Goal: Complete application form: Complete application form

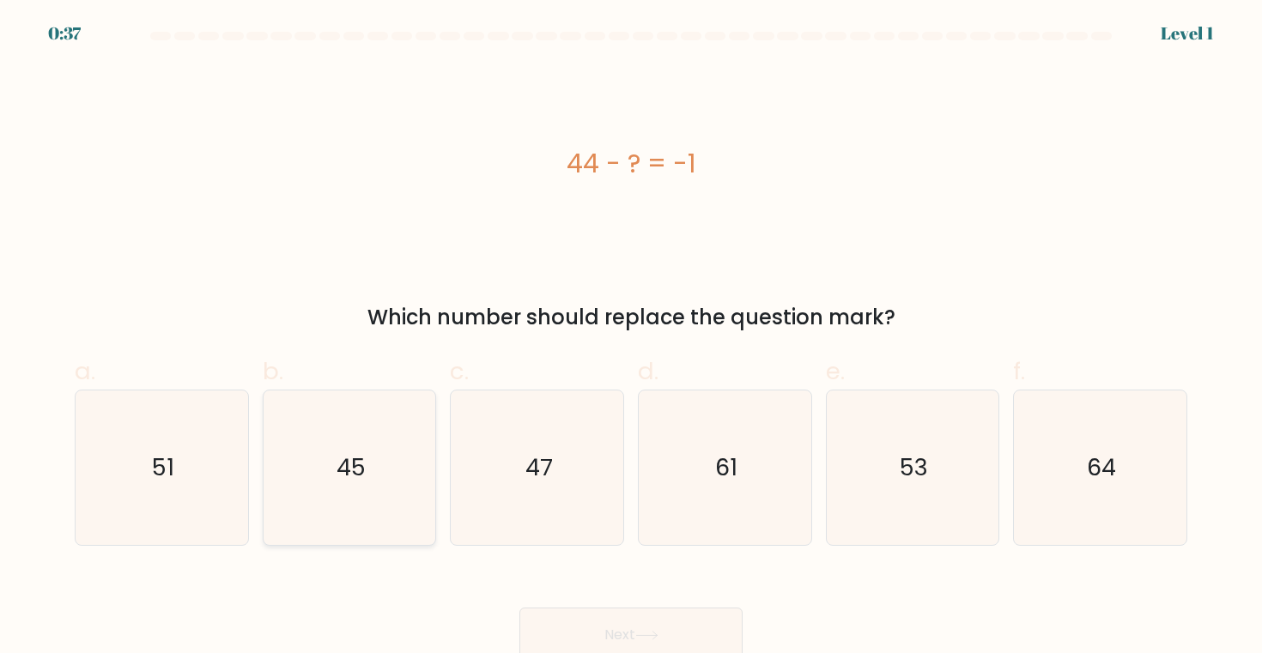
click at [355, 468] on text "45" at bounding box center [350, 467] width 29 height 32
click at [631, 338] on input "b. 45" at bounding box center [631, 332] width 1 height 11
radio input "true"
click at [638, 618] on button "Next" at bounding box center [630, 635] width 223 height 55
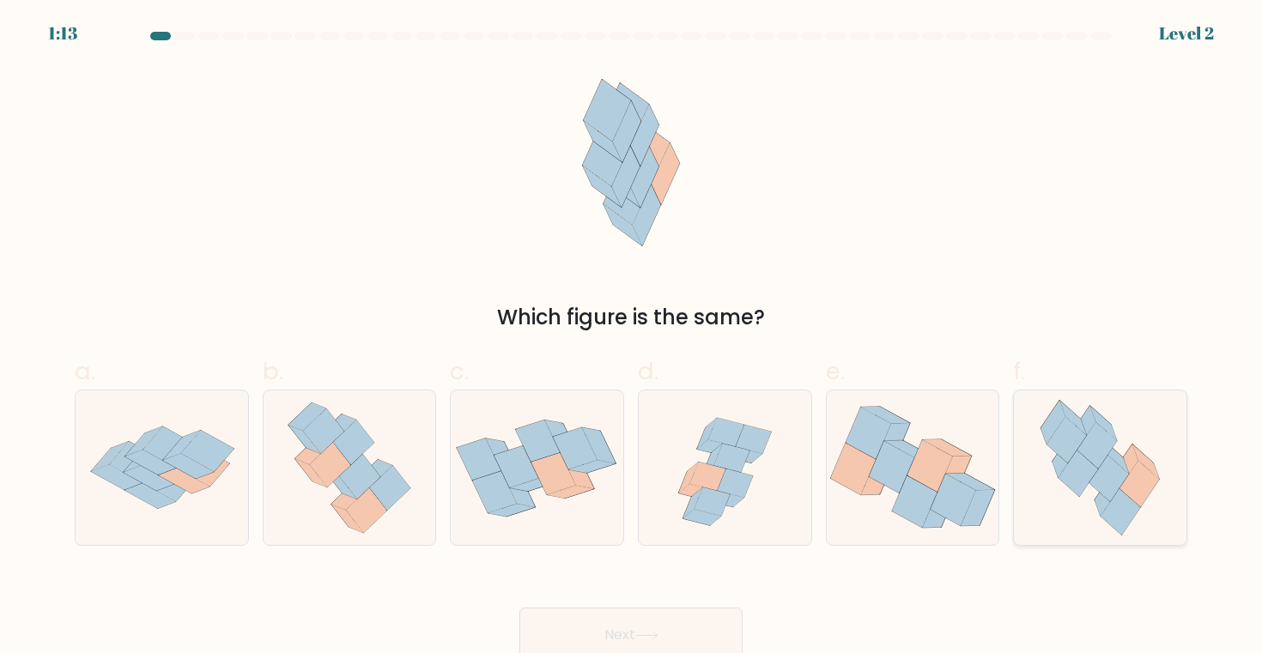
click at [1066, 438] on icon at bounding box center [1065, 439] width 39 height 46
click at [632, 338] on input "f." at bounding box center [631, 332] width 1 height 11
radio input "true"
click at [676, 608] on button "Next" at bounding box center [630, 635] width 223 height 55
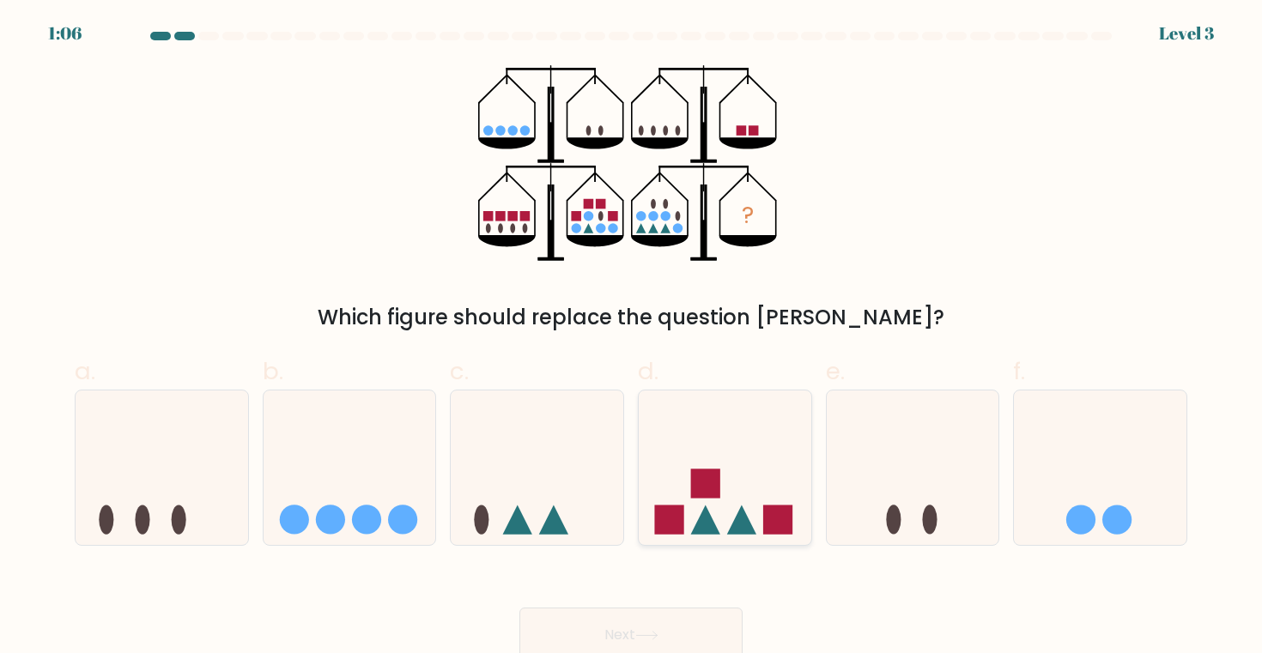
click at [715, 492] on rect at bounding box center [705, 483] width 29 height 29
click at [632, 338] on input "d." at bounding box center [631, 332] width 1 height 11
radio input "true"
click at [602, 621] on button "Next" at bounding box center [630, 635] width 223 height 55
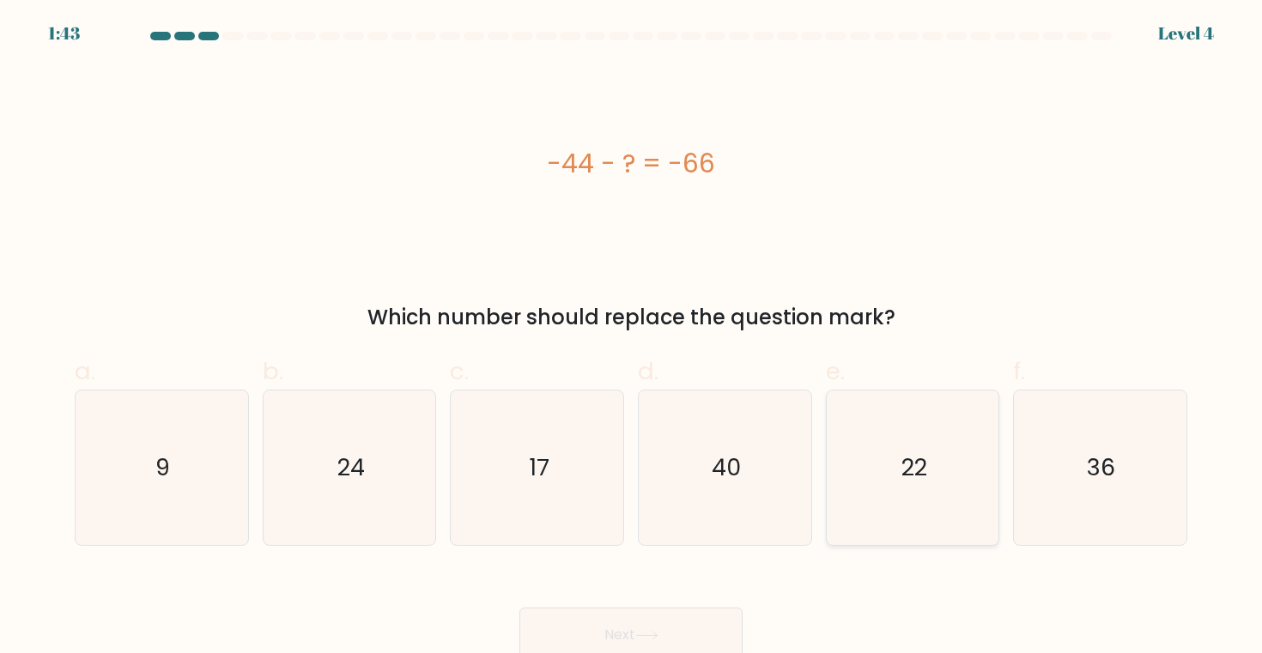
click at [888, 461] on icon "22" at bounding box center [912, 468] width 154 height 154
click at [632, 338] on input "e. 22" at bounding box center [631, 332] width 1 height 11
radio input "true"
click at [658, 632] on icon at bounding box center [646, 635] width 23 height 9
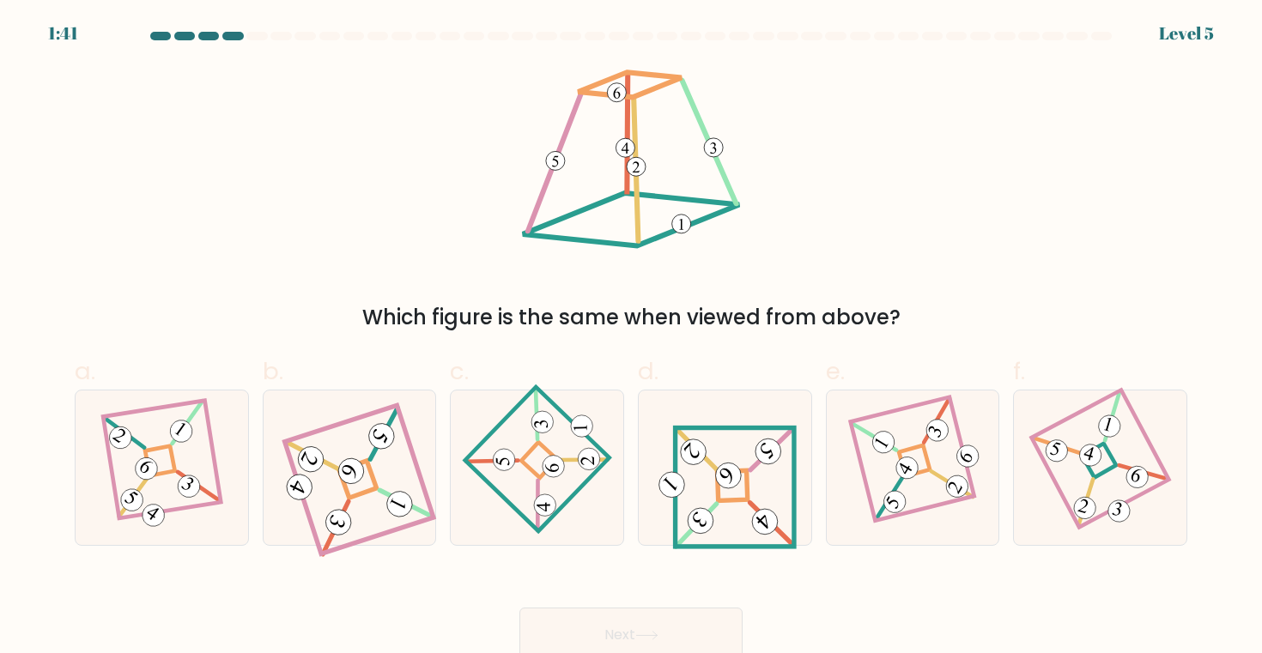
click at [658, 632] on icon at bounding box center [646, 635] width 23 height 9
click at [730, 485] on 841 at bounding box center [728, 475] width 36 height 36
click at [632, 338] on input "d." at bounding box center [631, 332] width 1 height 11
radio input "true"
click at [628, 620] on button "Next" at bounding box center [630, 635] width 223 height 55
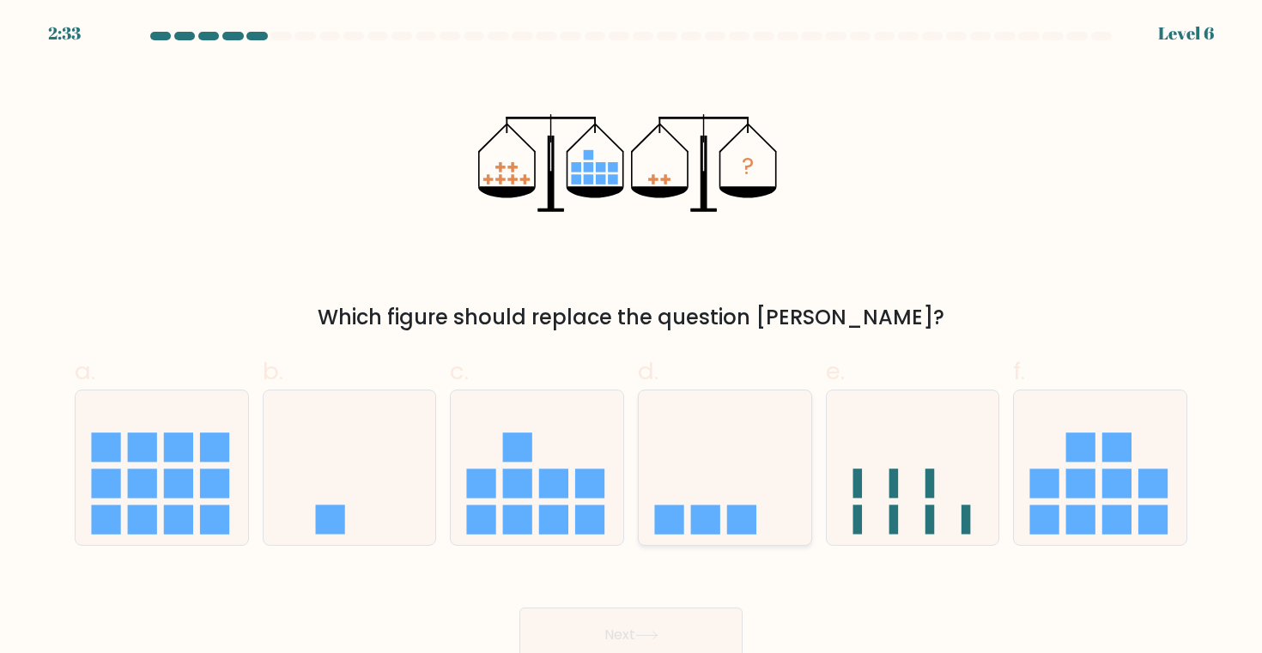
click at [713, 425] on icon at bounding box center [725, 468] width 173 height 142
click at [632, 338] on input "d." at bounding box center [631, 332] width 1 height 11
radio input "true"
click at [644, 612] on button "Next" at bounding box center [630, 635] width 223 height 55
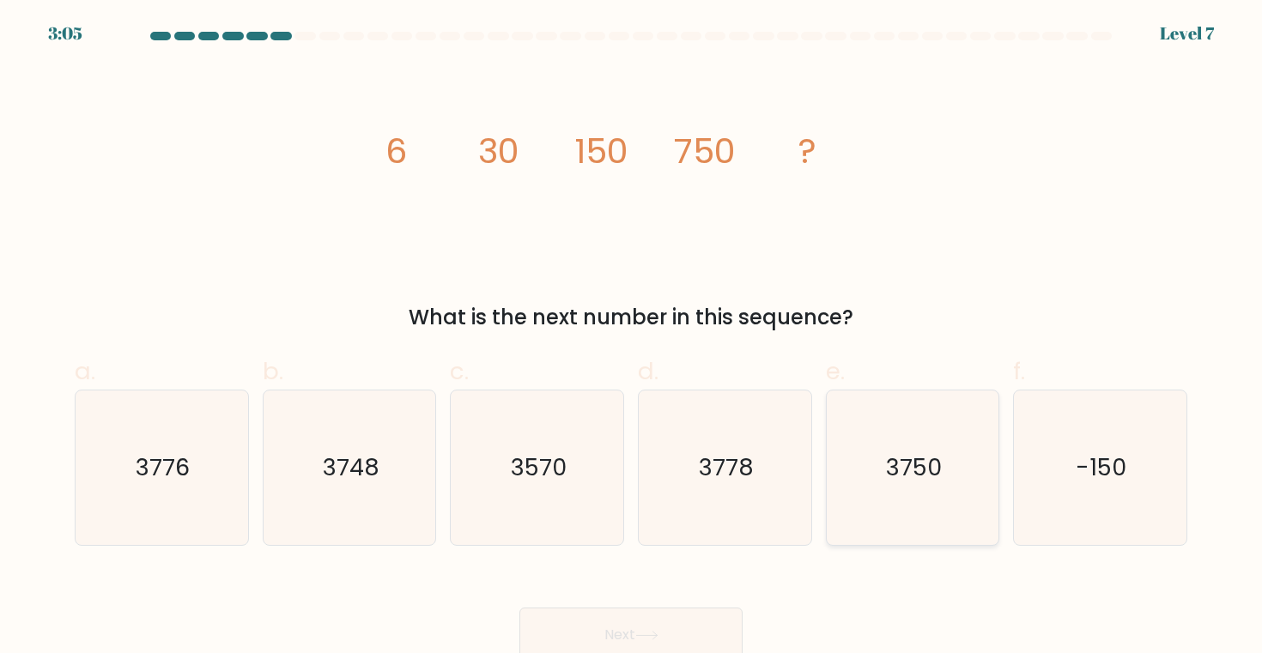
click at [934, 465] on text "3750" at bounding box center [914, 467] width 56 height 32
click at [632, 338] on input "e. 3750" at bounding box center [631, 332] width 1 height 11
radio input "true"
click at [648, 625] on button "Next" at bounding box center [630, 635] width 223 height 55
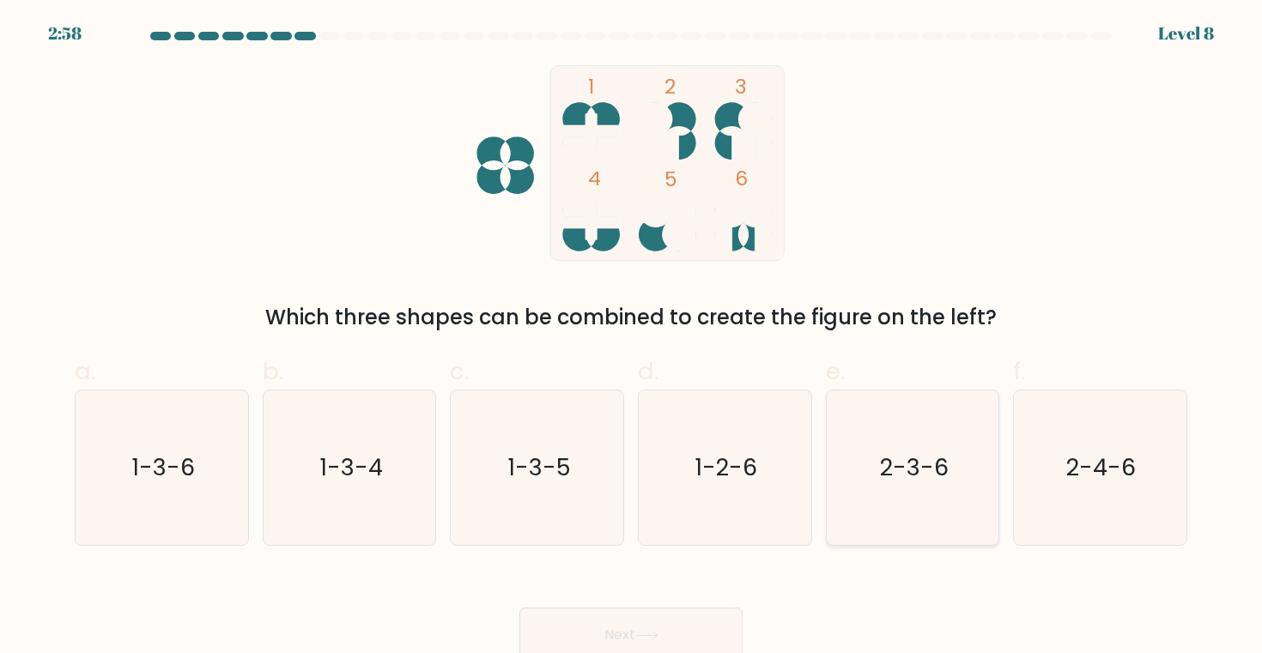
click at [975, 478] on icon "2-3-6" at bounding box center [912, 468] width 154 height 154
click at [632, 338] on input "e. 2-3-6" at bounding box center [631, 332] width 1 height 11
radio input "true"
click at [653, 615] on button "Next" at bounding box center [630, 635] width 223 height 55
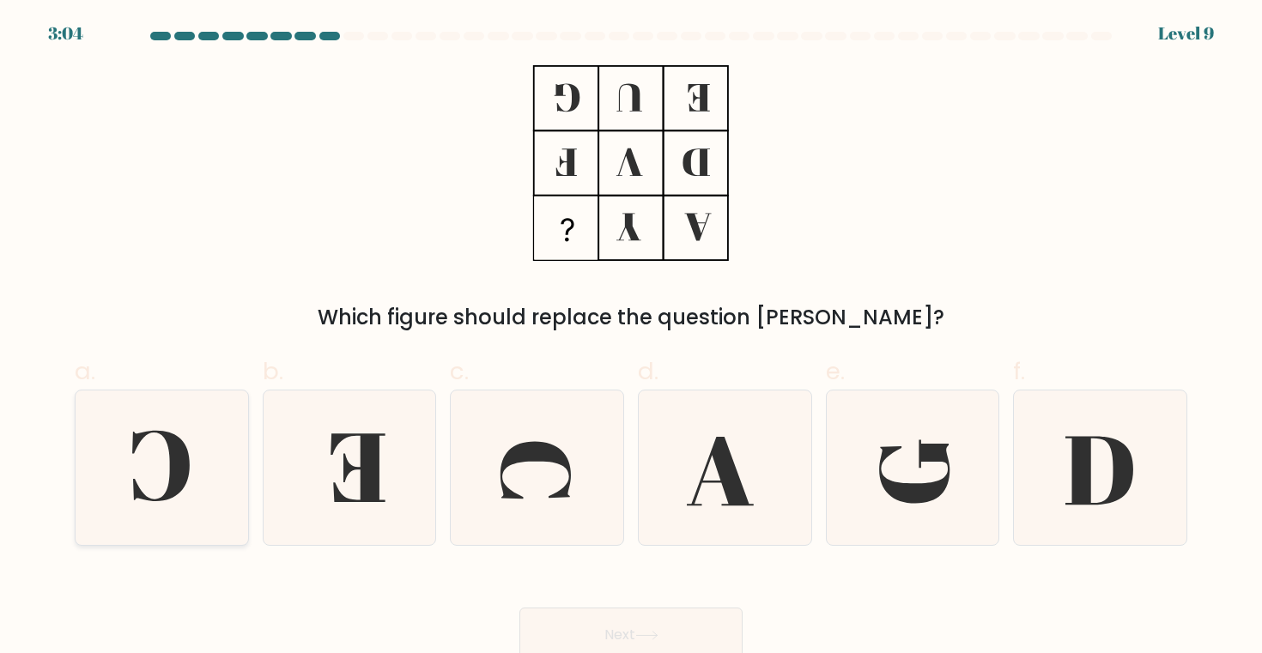
click at [187, 439] on icon at bounding box center [161, 468] width 154 height 154
click at [631, 338] on input "a." at bounding box center [631, 332] width 1 height 11
radio input "true"
click at [657, 617] on button "Next" at bounding box center [630, 635] width 223 height 55
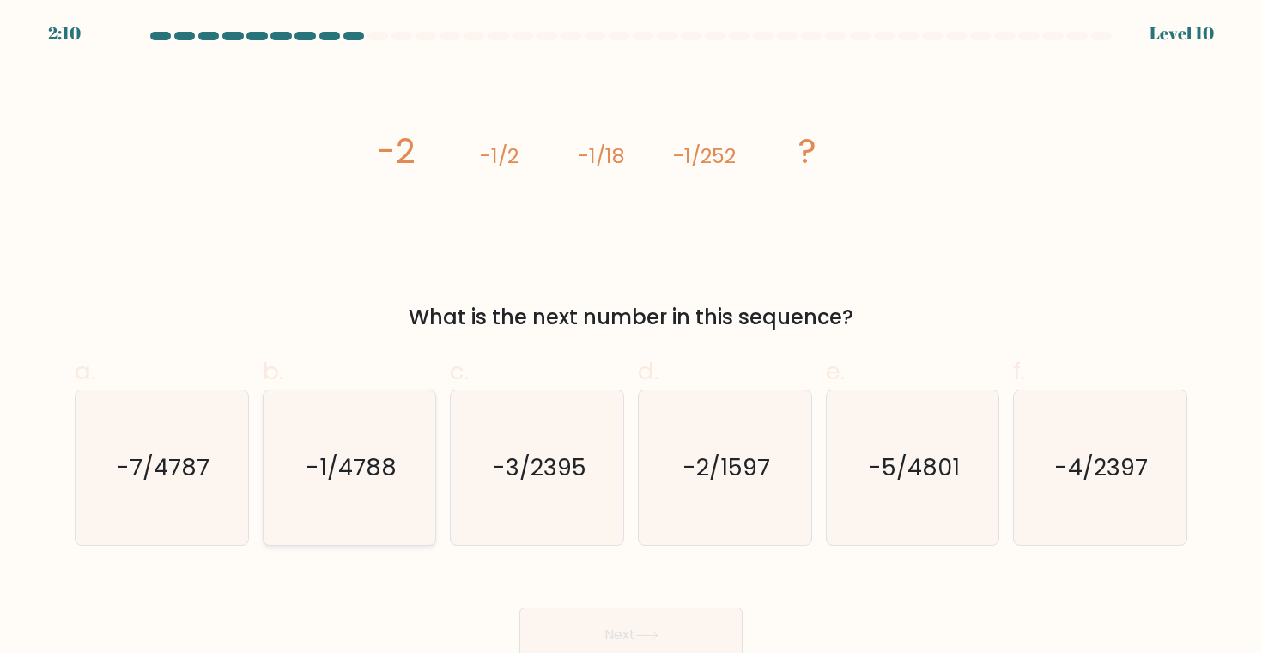
click at [314, 410] on icon "-1/4788" at bounding box center [349, 468] width 154 height 154
click at [631, 338] on input "b. -1/4788" at bounding box center [631, 332] width 1 height 11
radio input "true"
click at [613, 620] on button "Next" at bounding box center [630, 635] width 223 height 55
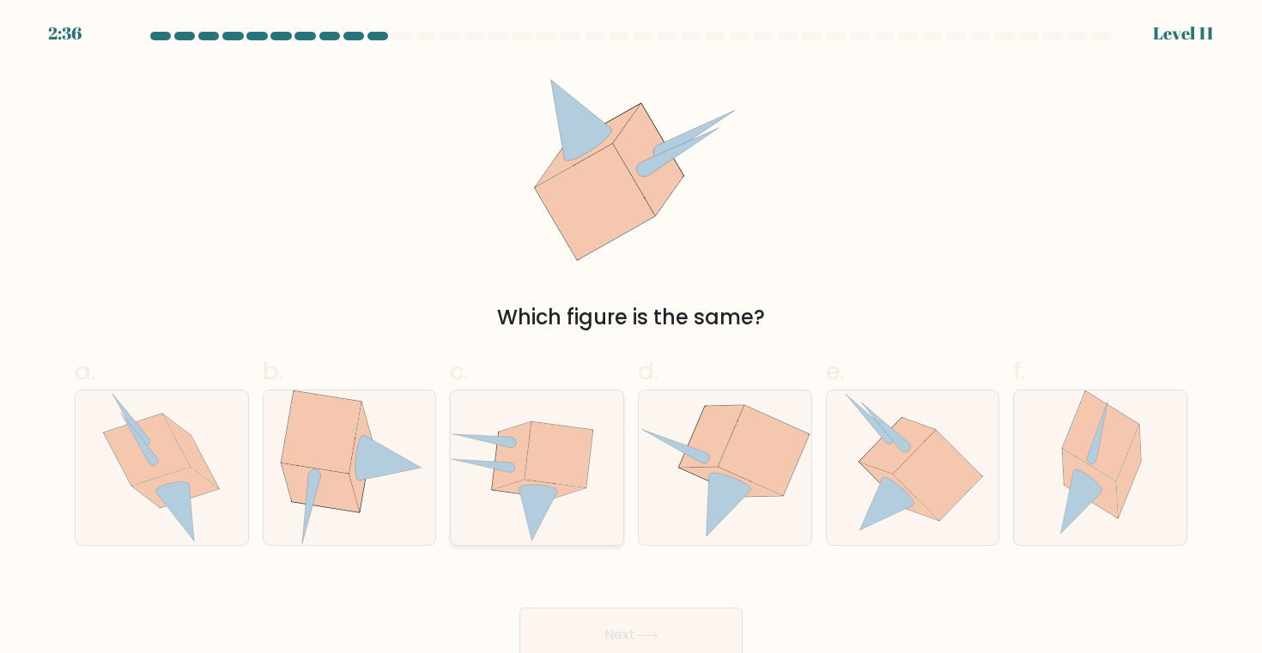
click at [544, 522] on icon at bounding box center [537, 467] width 173 height 150
click at [631, 338] on input "c." at bounding box center [631, 332] width 1 height 11
radio input "true"
click at [219, 442] on icon at bounding box center [161, 468] width 117 height 154
click at [631, 338] on input "a." at bounding box center [631, 332] width 1 height 11
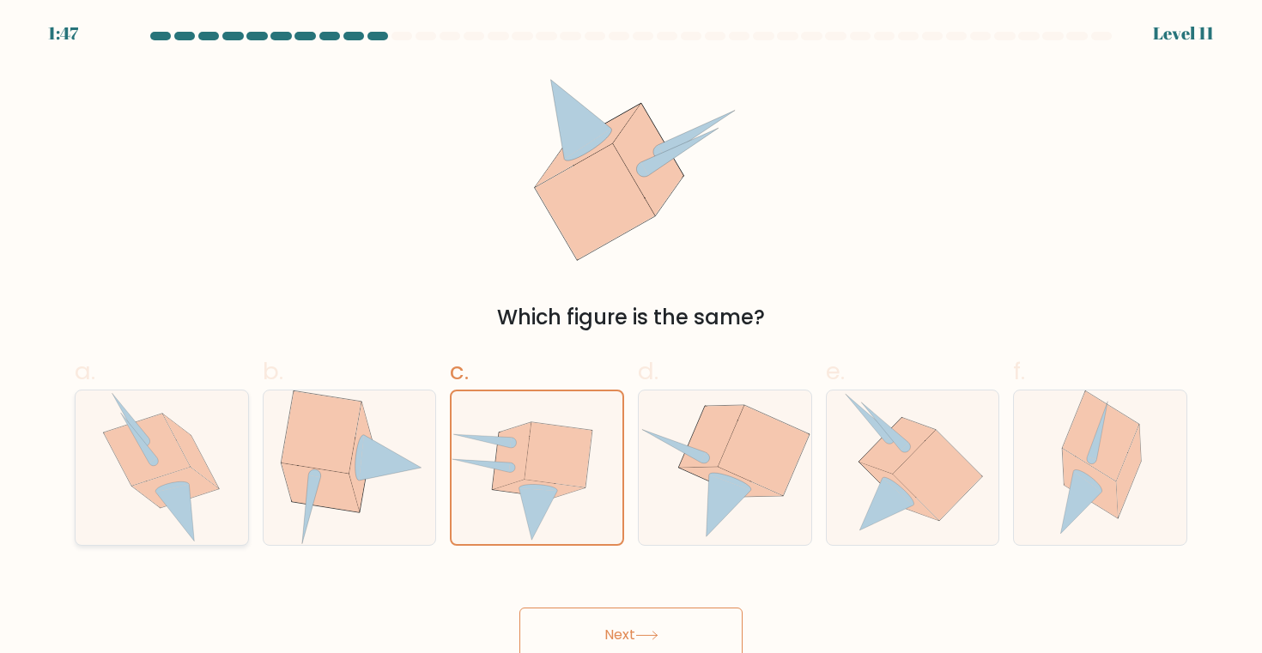
radio input "true"
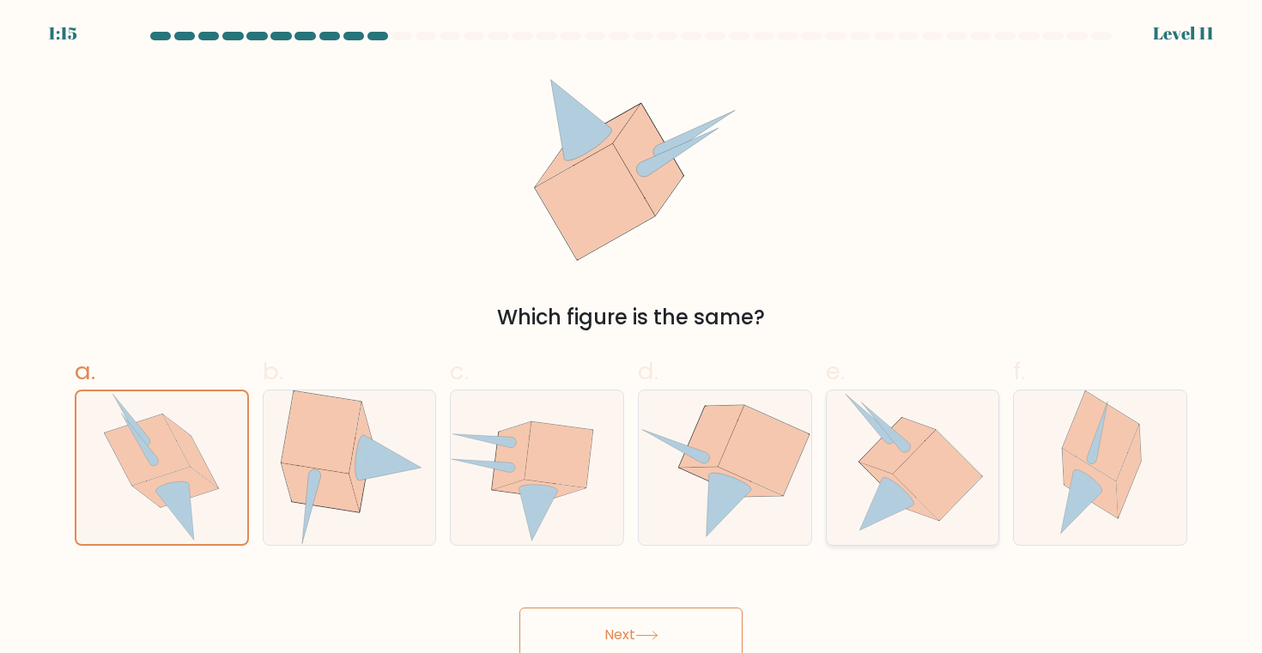
click at [909, 470] on icon at bounding box center [937, 475] width 89 height 90
click at [632, 338] on input "e." at bounding box center [631, 332] width 1 height 11
radio input "true"
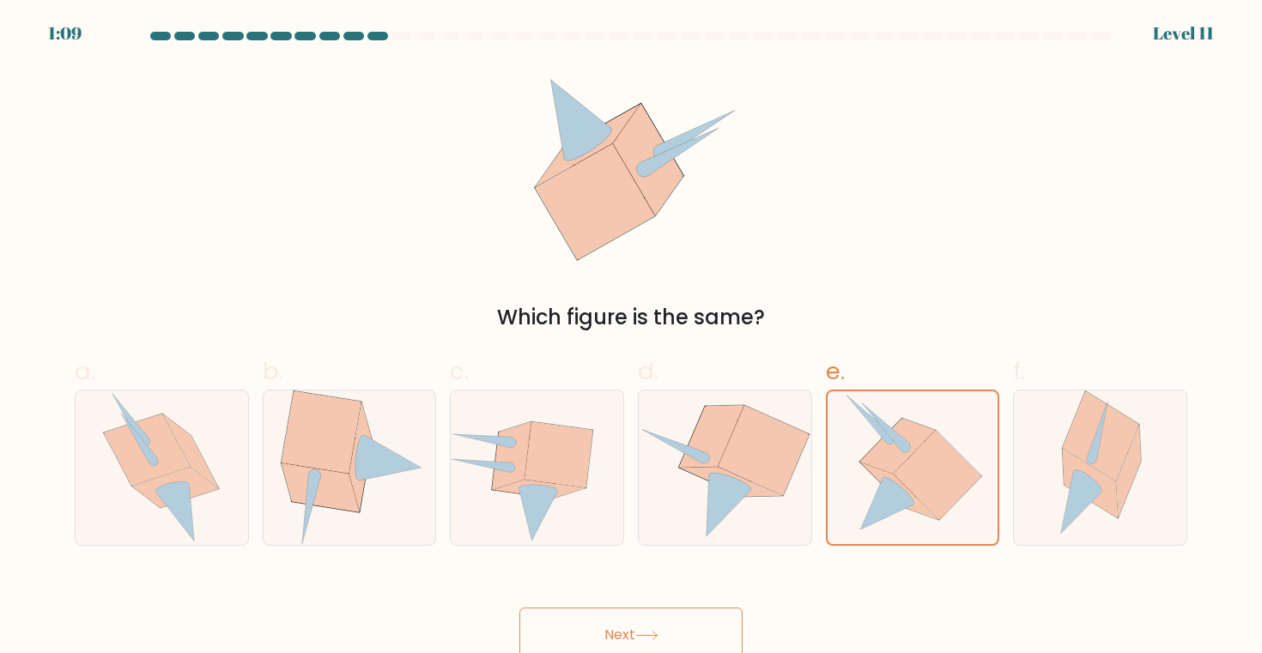
click at [615, 613] on button "Next" at bounding box center [630, 635] width 223 height 55
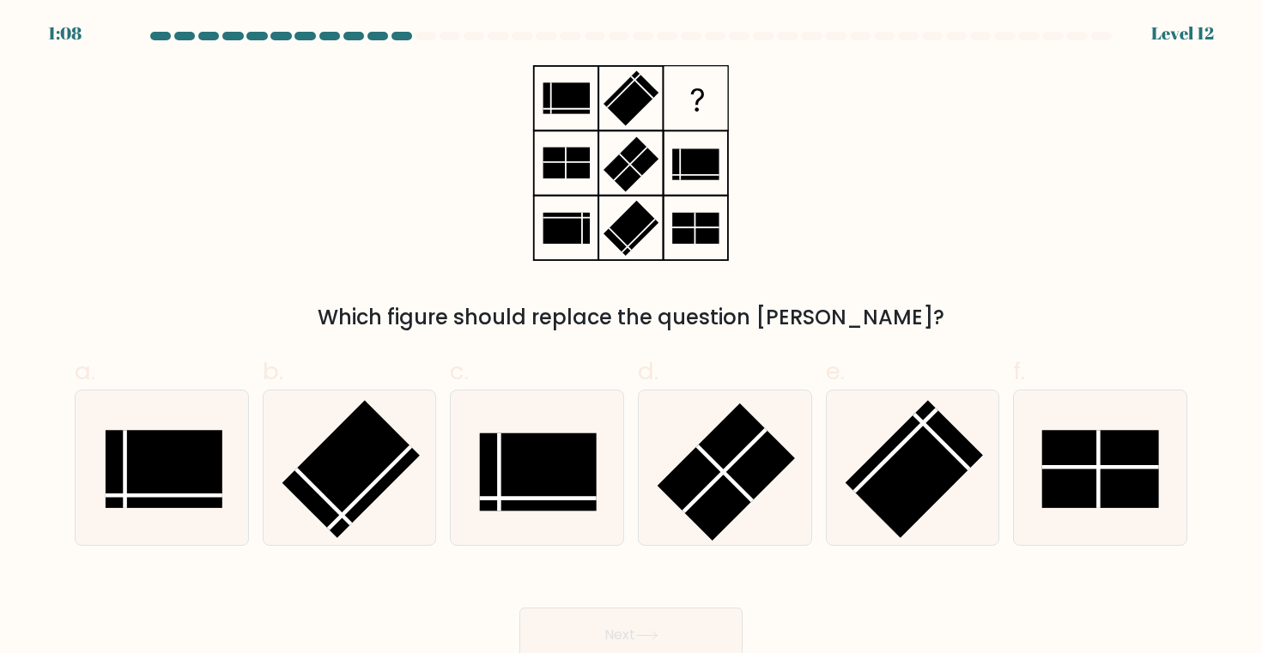
click at [615, 613] on button "Next" at bounding box center [630, 635] width 223 height 55
click at [214, 490] on rect at bounding box center [164, 469] width 117 height 78
click at [631, 338] on input "a." at bounding box center [631, 332] width 1 height 11
radio input "true"
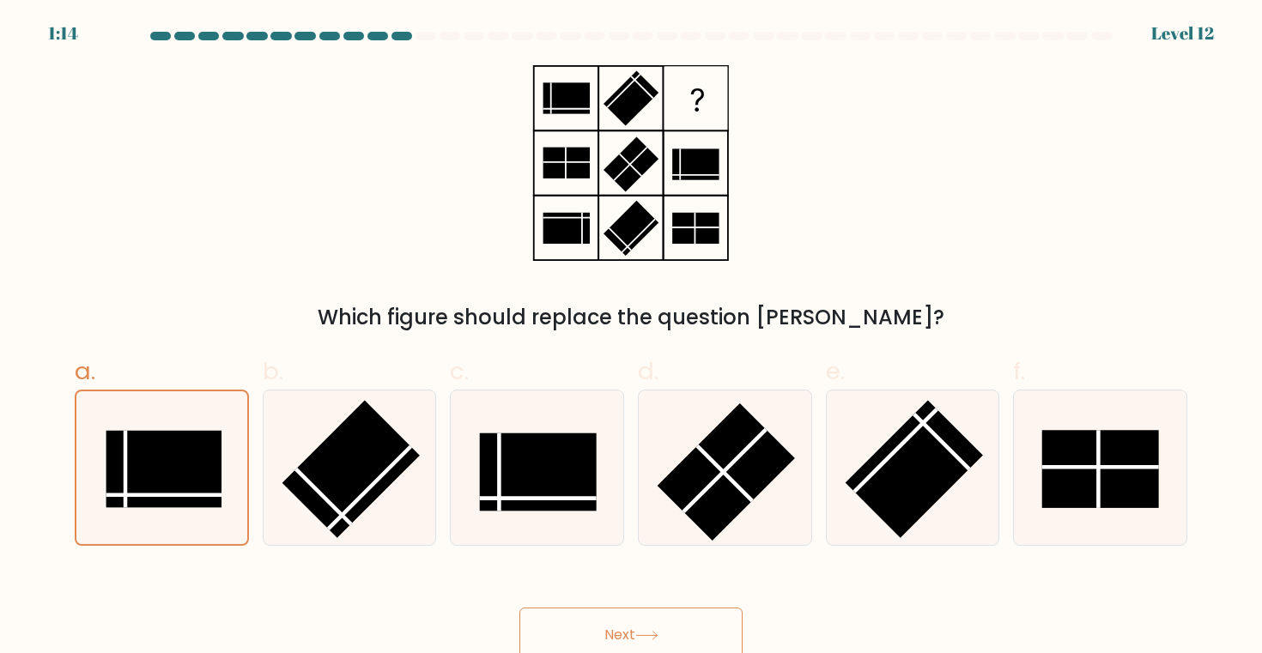
click at [657, 621] on button "Next" at bounding box center [630, 635] width 223 height 55
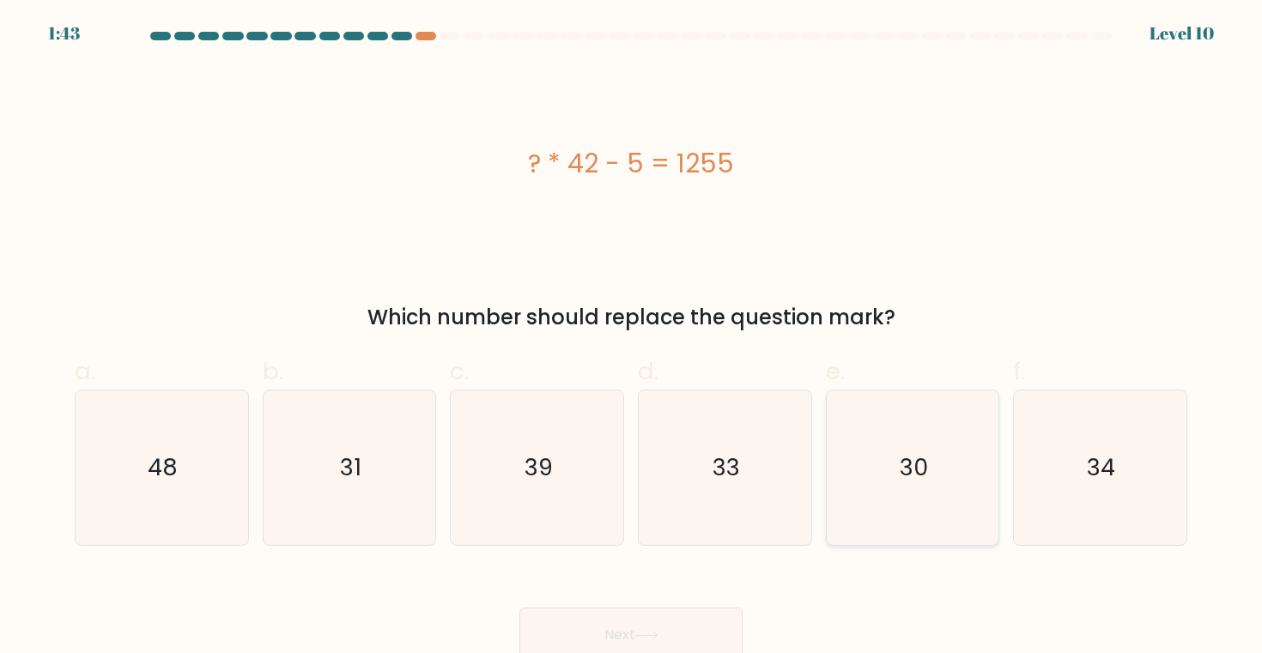
click at [866, 485] on icon "30" at bounding box center [912, 468] width 154 height 154
click at [632, 338] on input "e. 30" at bounding box center [631, 332] width 1 height 11
radio input "true"
click at [642, 617] on button "Next" at bounding box center [630, 635] width 223 height 55
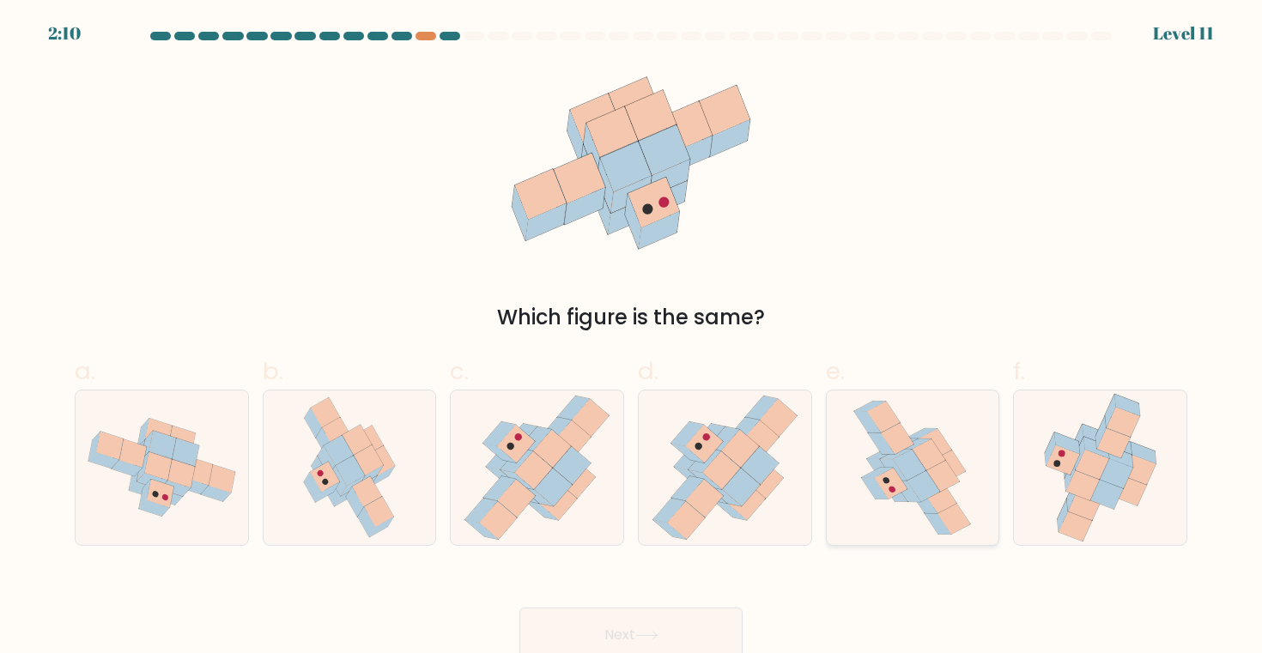
click at [949, 460] on icon at bounding box center [949, 465] width 33 height 31
click at [632, 338] on input "e." at bounding box center [631, 332] width 1 height 11
radio input "true"
click at [610, 611] on button "Next" at bounding box center [630, 635] width 223 height 55
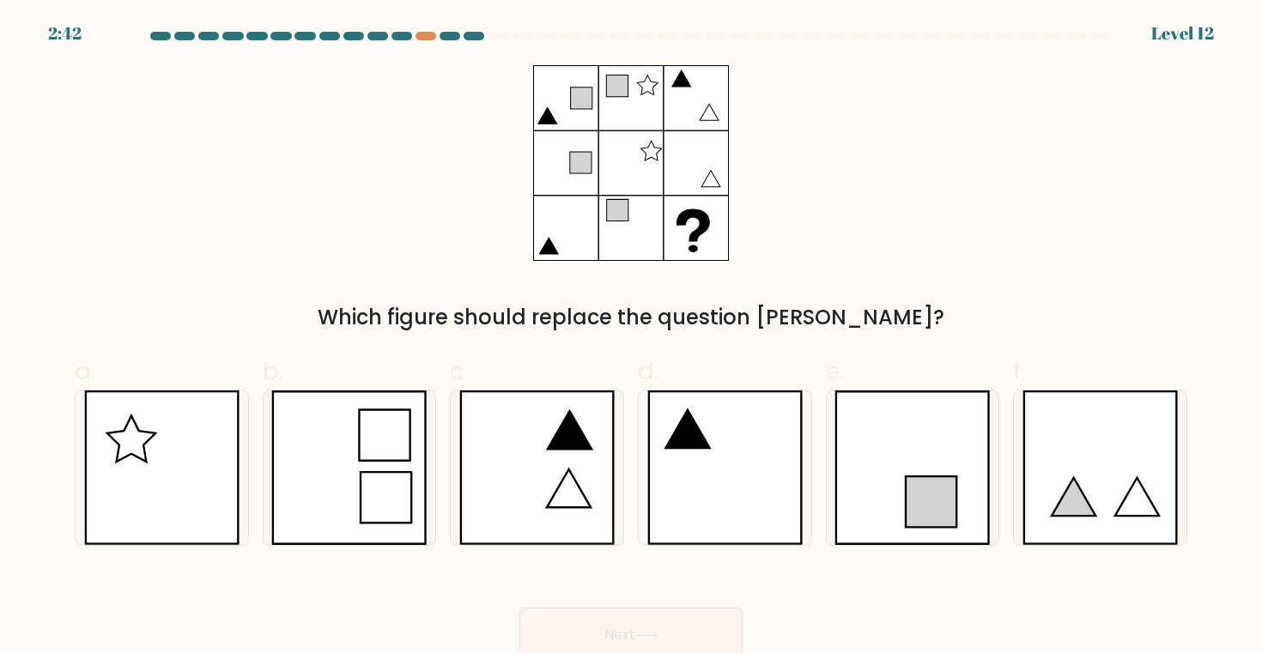
click at [509, 113] on div "Which figure should replace the question mark?" at bounding box center [630, 199] width 1133 height 268
click at [425, 34] on div at bounding box center [425, 36] width 21 height 9
click at [702, 398] on icon at bounding box center [724, 468] width 155 height 154
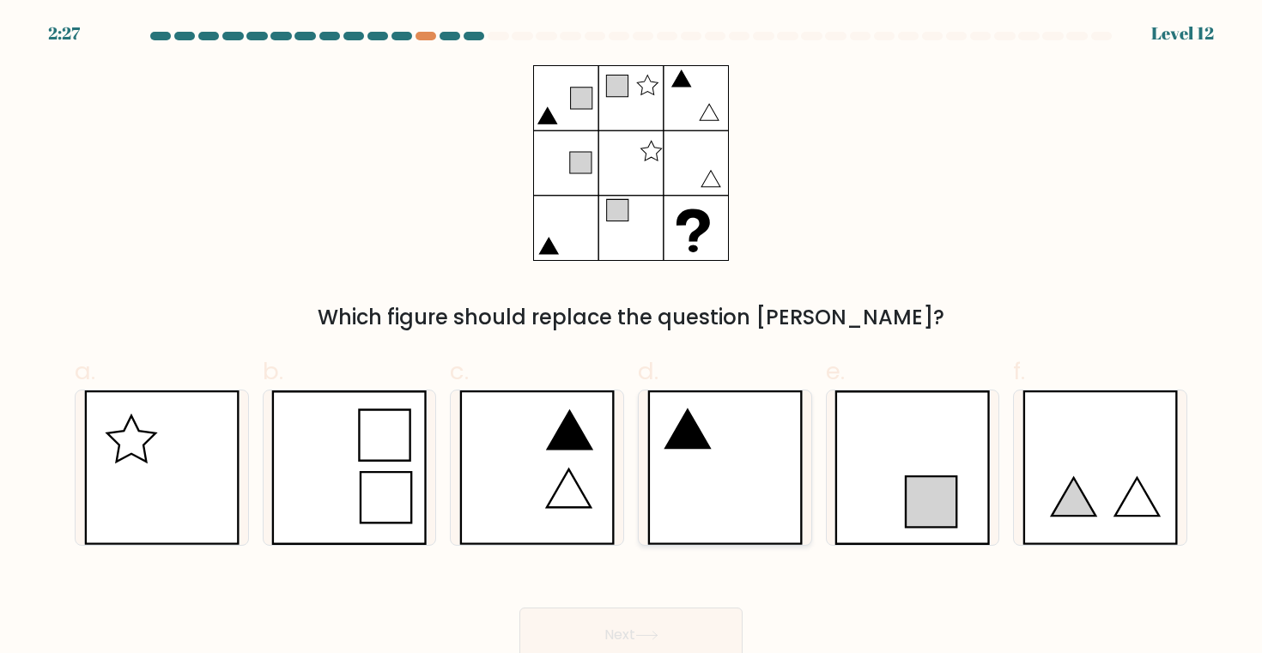
click at [632, 338] on input "d." at bounding box center [631, 332] width 1 height 11
radio input "true"
click at [699, 610] on button "Next" at bounding box center [630, 635] width 223 height 55
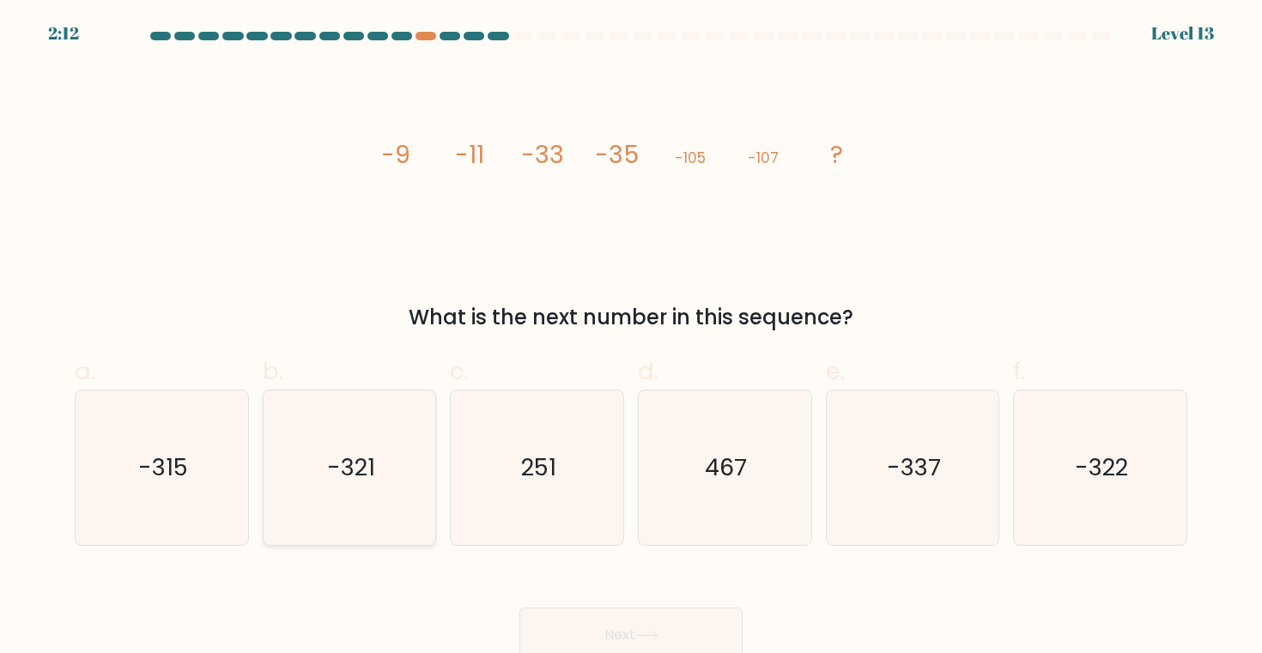
click at [319, 484] on icon "-321" at bounding box center [349, 468] width 154 height 154
click at [631, 338] on input "b. -321" at bounding box center [631, 332] width 1 height 11
radio input "true"
click at [721, 621] on button "Next" at bounding box center [630, 635] width 223 height 55
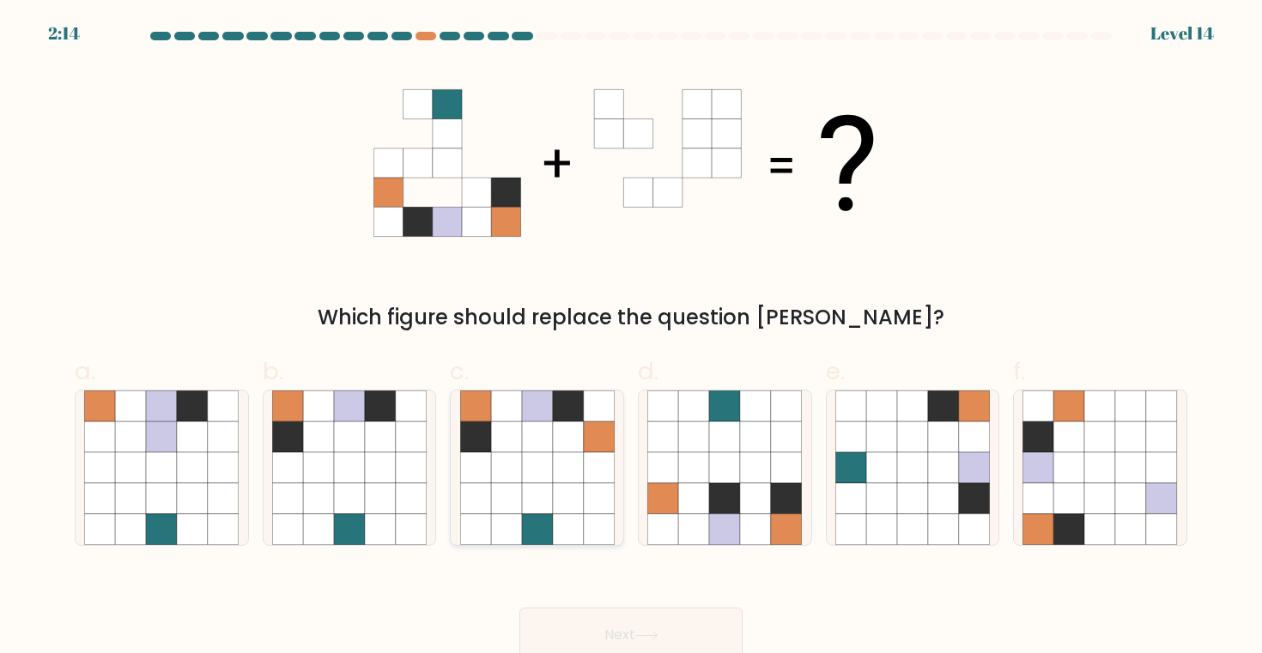
click at [544, 445] on icon at bounding box center [537, 436] width 31 height 31
click at [631, 338] on input "c." at bounding box center [631, 332] width 1 height 11
radio input "true"
click at [579, 630] on button "Next" at bounding box center [630, 635] width 223 height 55
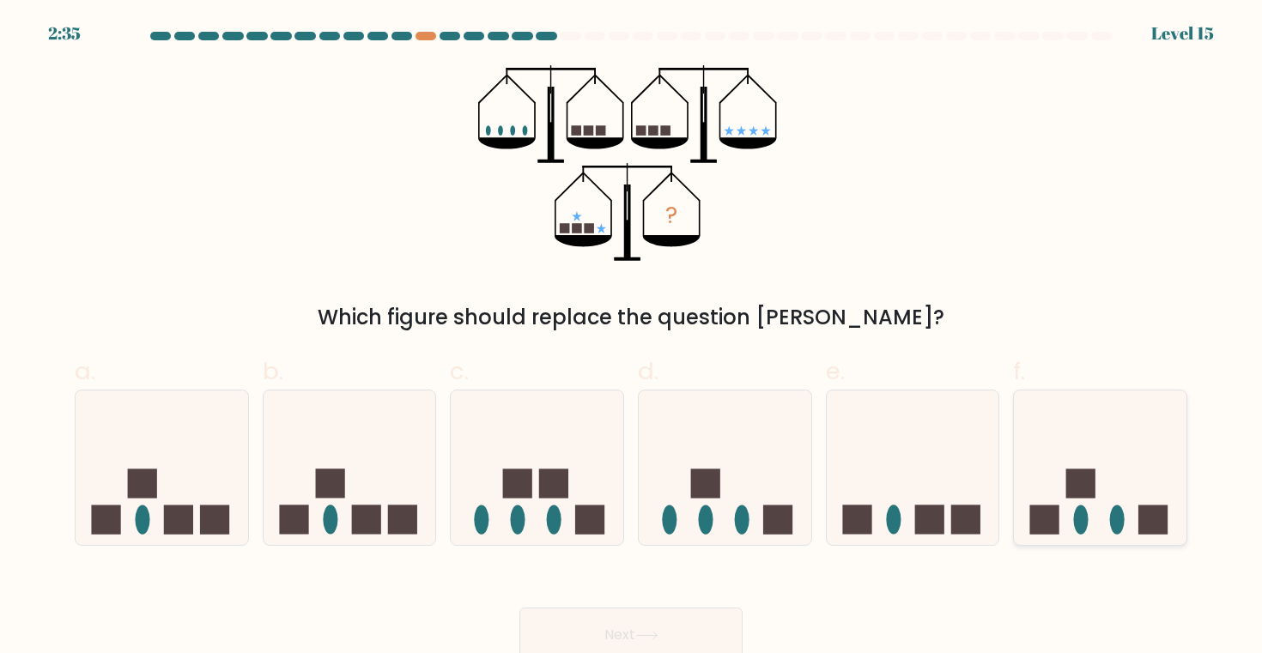
click at [1075, 501] on icon at bounding box center [1100, 468] width 173 height 142
click at [632, 338] on input "f." at bounding box center [631, 332] width 1 height 11
radio input "true"
click at [675, 623] on button "Next" at bounding box center [630, 635] width 223 height 55
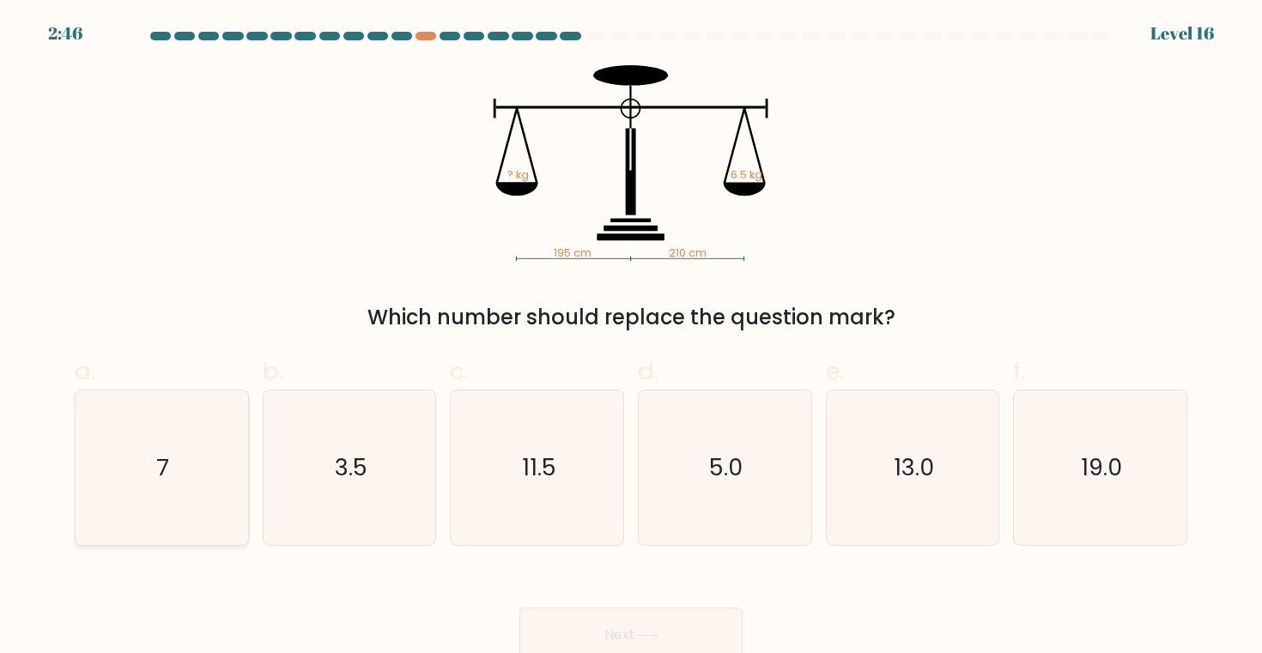
click at [209, 430] on icon "7" at bounding box center [161, 468] width 154 height 154
click at [631, 338] on input "a. 7" at bounding box center [631, 332] width 1 height 11
radio input "true"
click at [575, 619] on button "Next" at bounding box center [630, 635] width 223 height 55
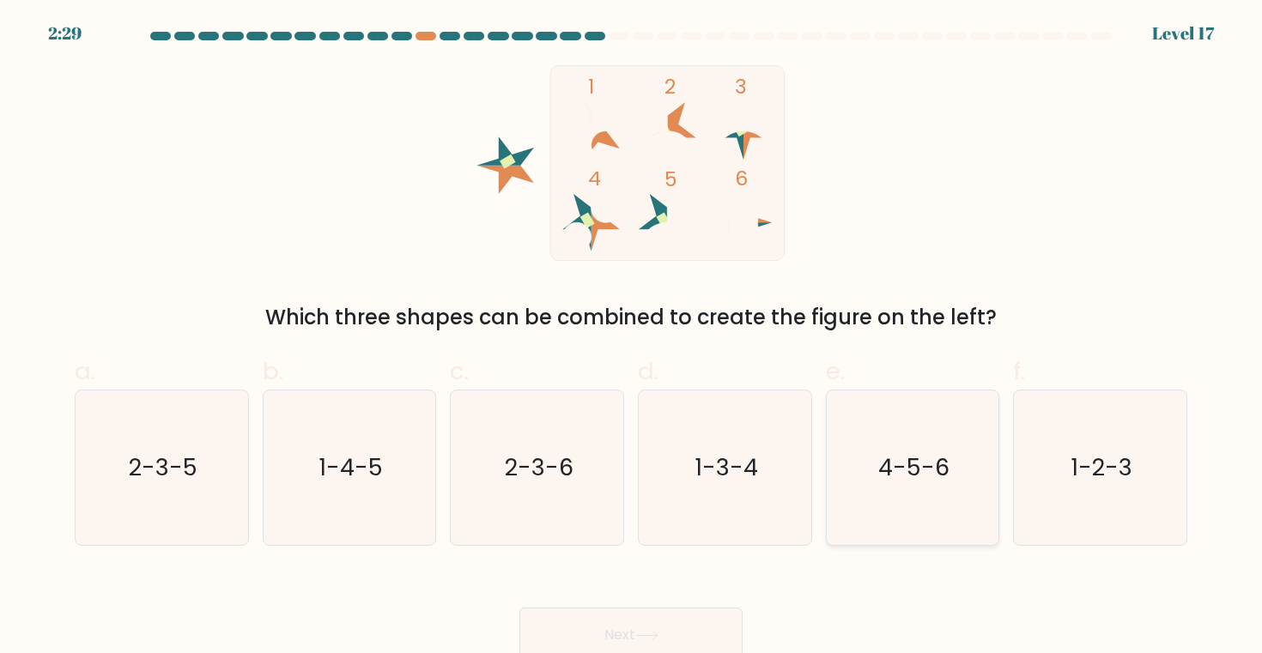
click at [892, 449] on icon "4-5-6" at bounding box center [912, 468] width 154 height 154
click at [632, 338] on input "e. 4-5-6" at bounding box center [631, 332] width 1 height 11
radio input "true"
click at [630, 613] on button "Next" at bounding box center [630, 635] width 223 height 55
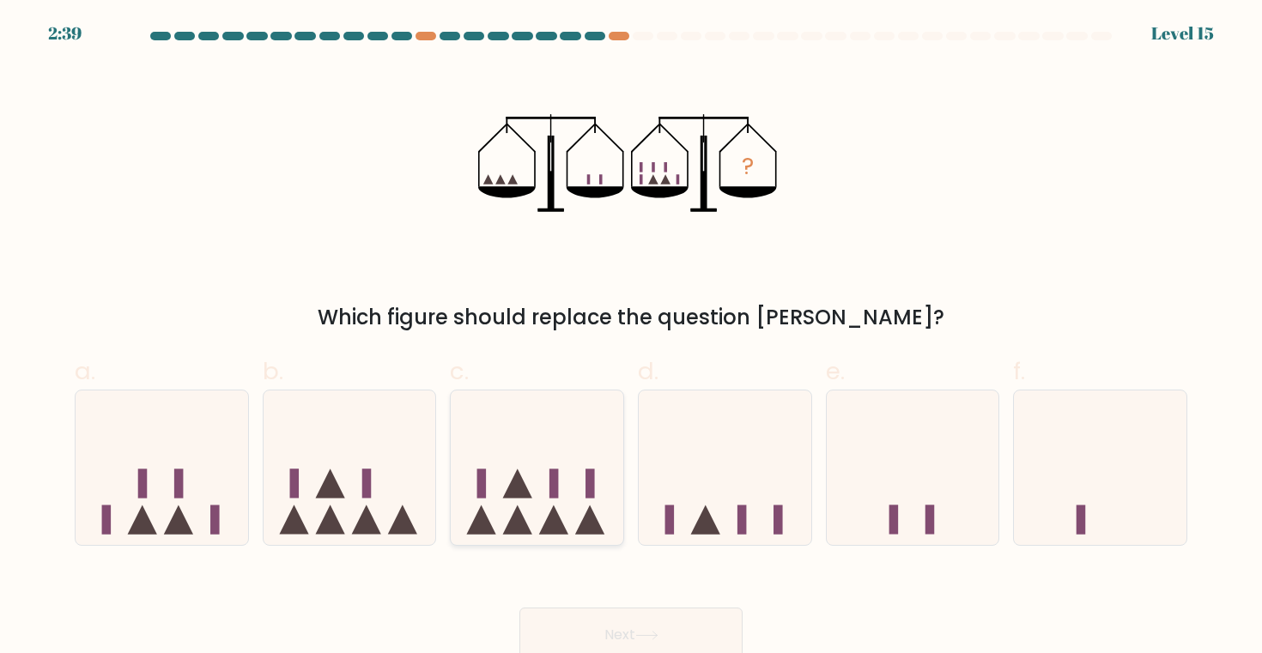
click at [562, 511] on icon at bounding box center [537, 468] width 173 height 142
click at [631, 338] on input "c." at bounding box center [631, 332] width 1 height 11
radio input "true"
click at [602, 611] on button "Next" at bounding box center [630, 635] width 223 height 55
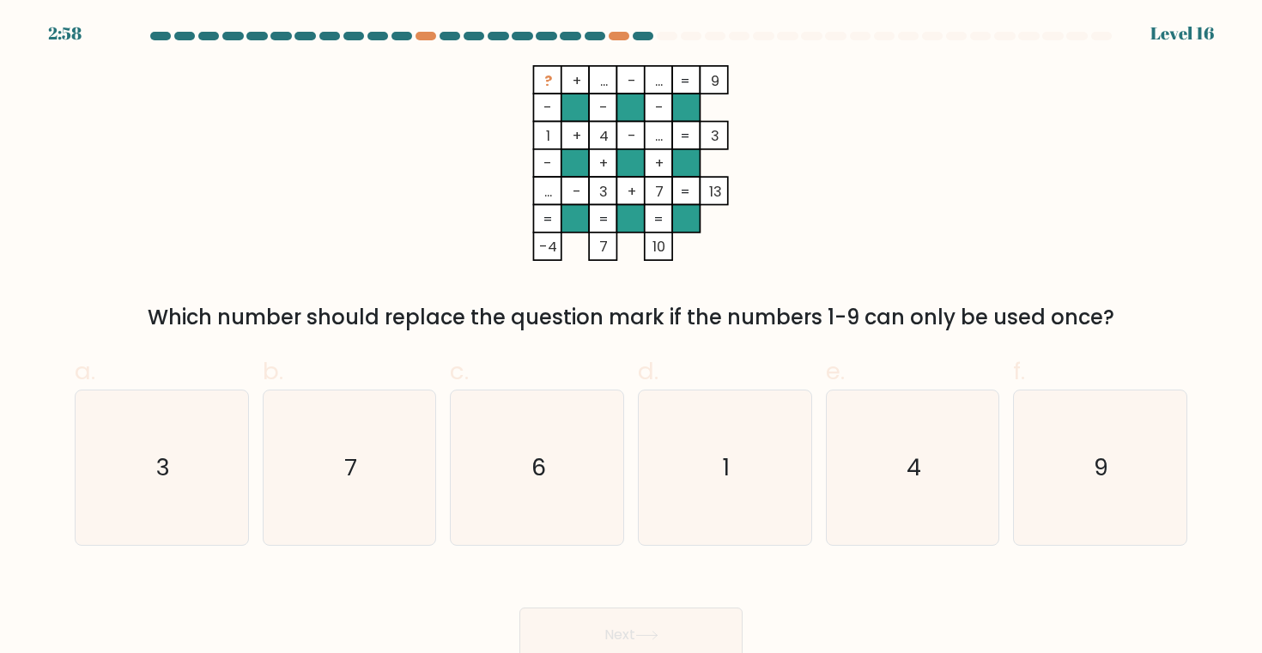
click at [550, 192] on tspan "..." at bounding box center [548, 192] width 8 height 20
click at [604, 191] on tspan "3" at bounding box center [604, 192] width 9 height 20
click at [548, 427] on icon "6" at bounding box center [537, 468] width 154 height 154
click at [631, 338] on input "c. 6" at bounding box center [631, 332] width 1 height 11
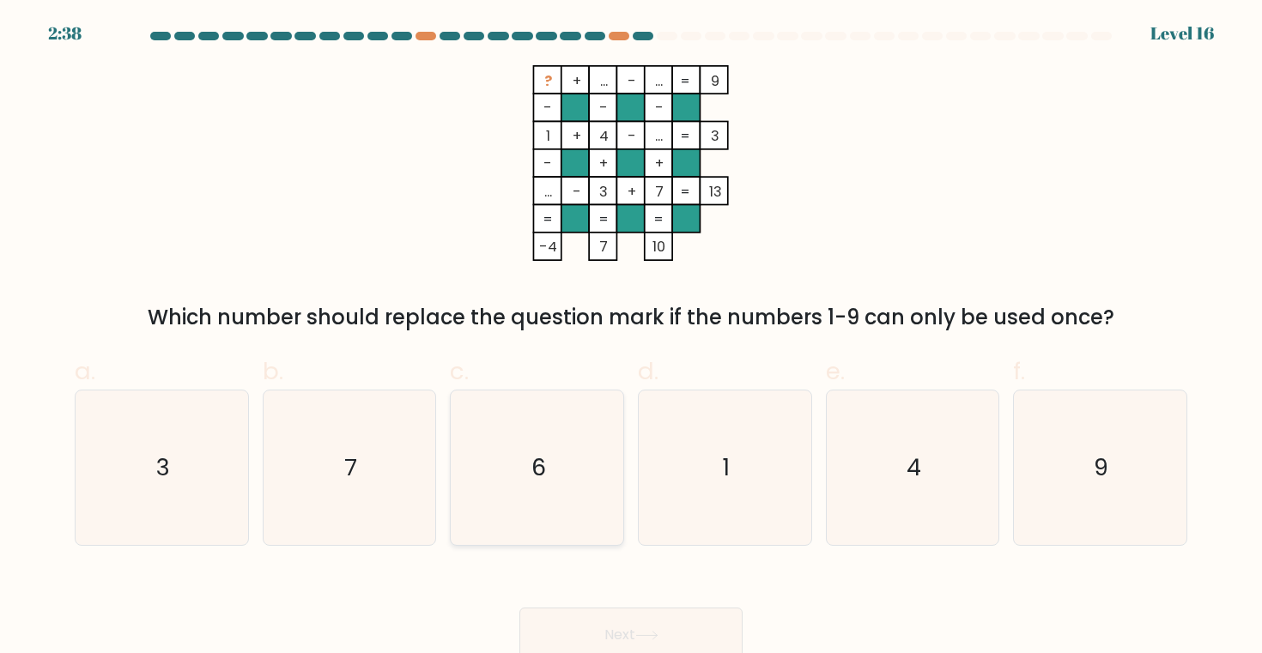
radio input "true"
click at [639, 609] on button "Next" at bounding box center [630, 635] width 223 height 55
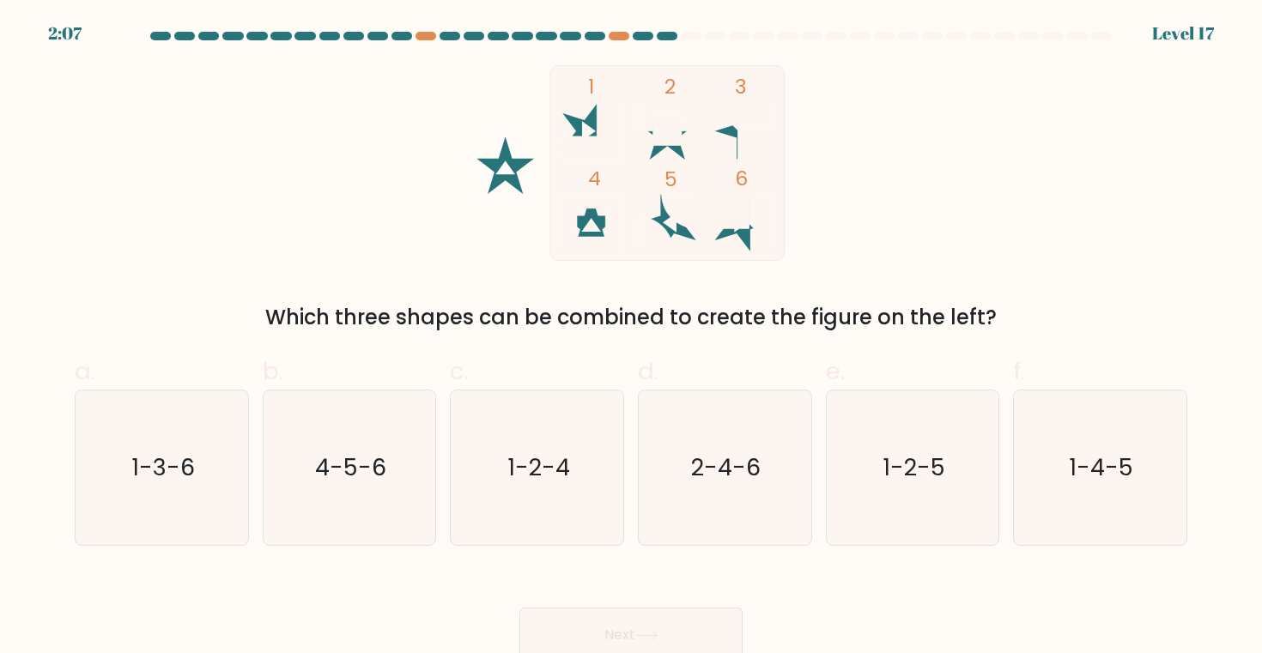
click at [695, 220] on icon at bounding box center [679, 211] width 34 height 34
click at [124, 449] on icon "1-3-6" at bounding box center [161, 468] width 154 height 154
click at [631, 338] on input "a. 1-3-6" at bounding box center [631, 332] width 1 height 11
radio input "true"
click at [612, 624] on button "Next" at bounding box center [630, 635] width 223 height 55
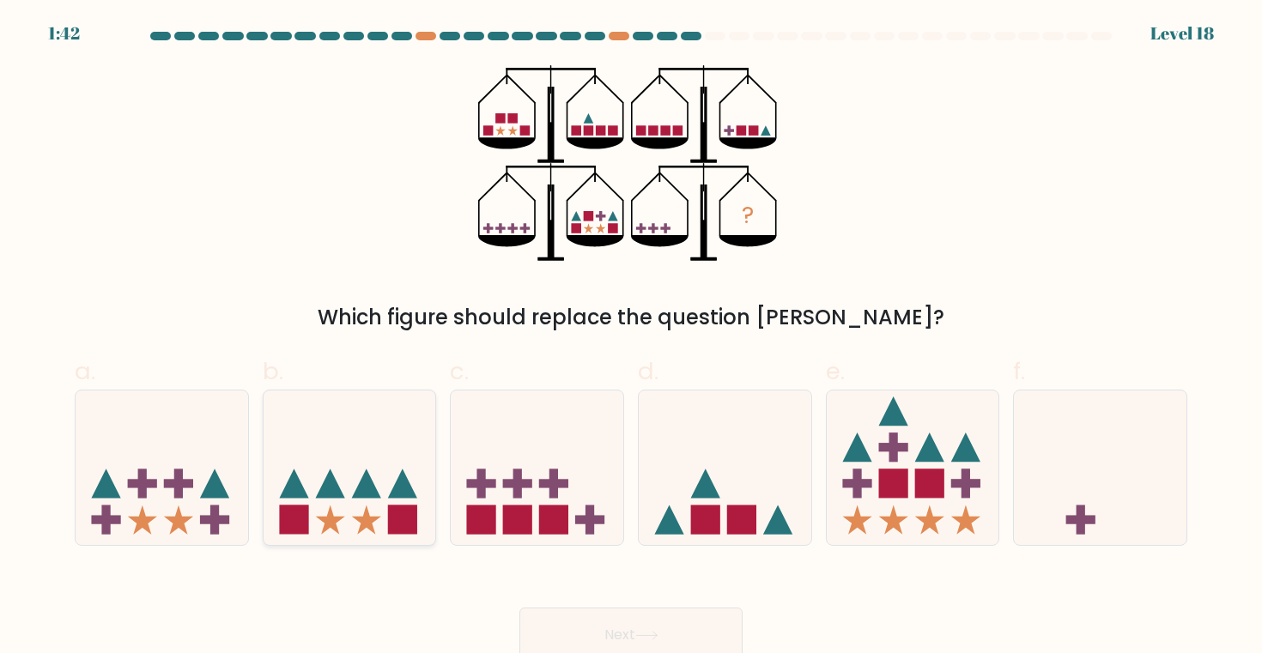
click at [366, 466] on icon at bounding box center [349, 468] width 173 height 142
click at [631, 338] on input "b." at bounding box center [631, 332] width 1 height 11
radio input "true"
click at [619, 614] on button "Next" at bounding box center [630, 635] width 223 height 55
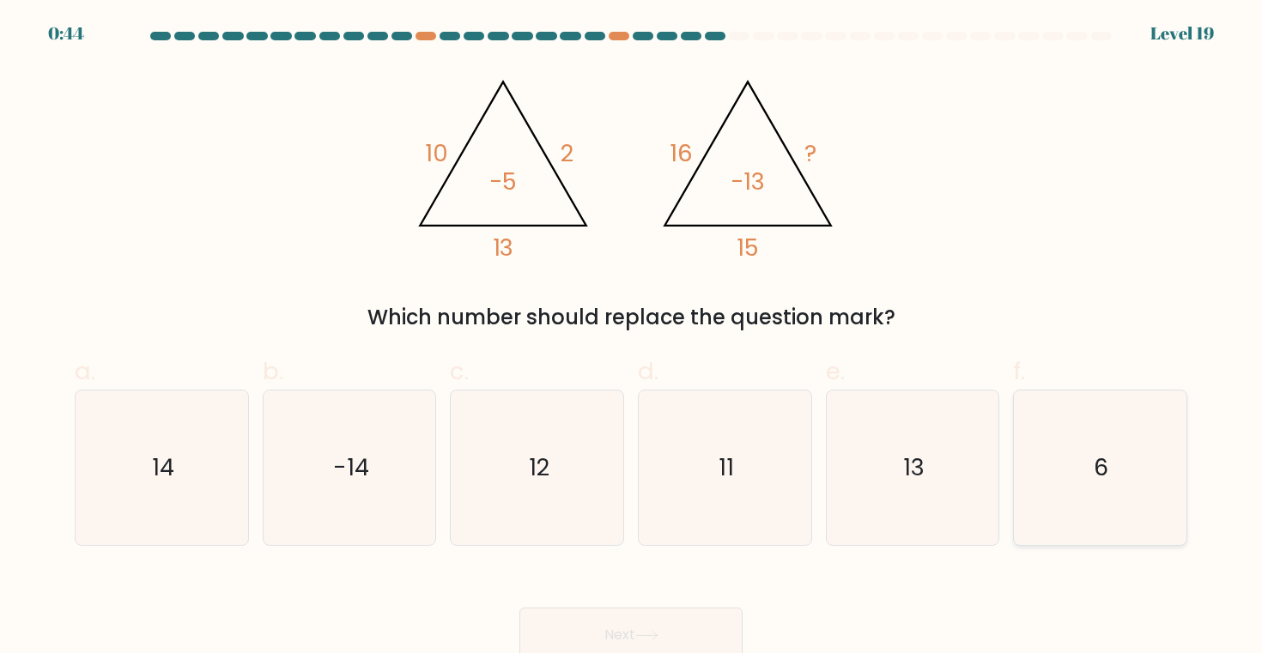
click at [1148, 502] on icon "6" at bounding box center [1099, 468] width 154 height 154
click at [632, 338] on input "f. 6" at bounding box center [631, 332] width 1 height 11
radio input "true"
click at [680, 613] on button "Next" at bounding box center [630, 635] width 223 height 55
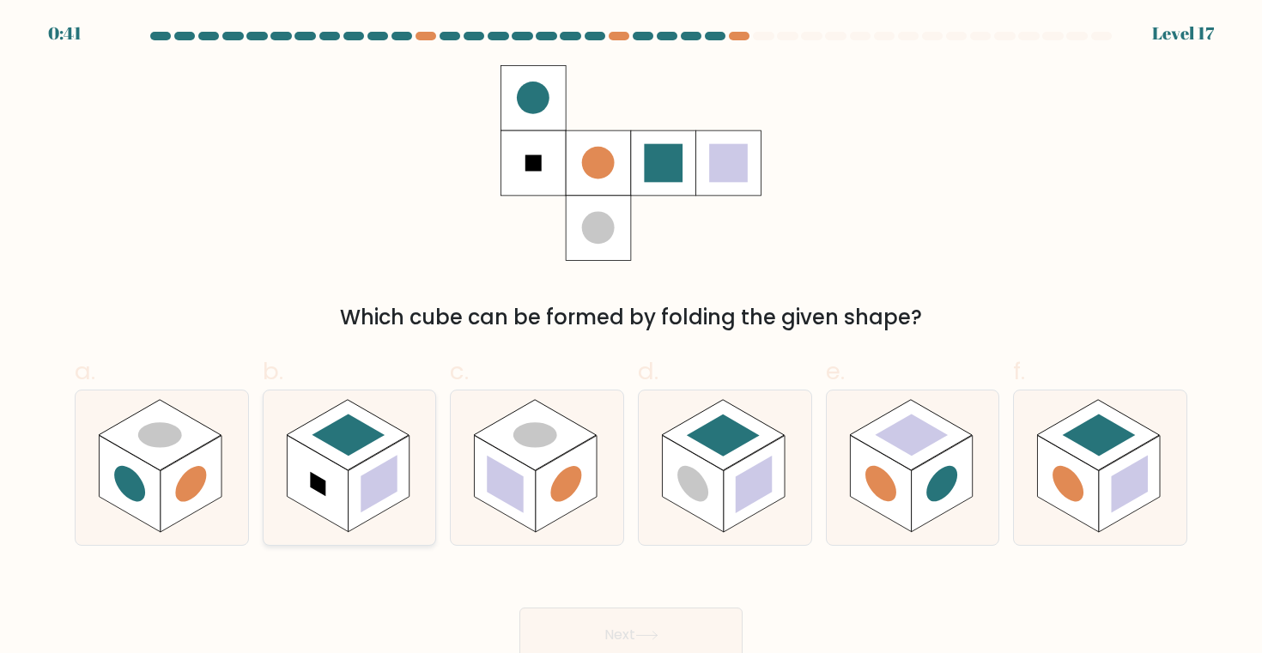
click at [376, 469] on rect at bounding box center [378, 484] width 37 height 58
click at [631, 338] on input "b." at bounding box center [631, 332] width 1 height 11
radio input "true"
click at [657, 449] on icon at bounding box center [725, 468] width 173 height 154
click at [632, 338] on input "d." at bounding box center [631, 332] width 1 height 11
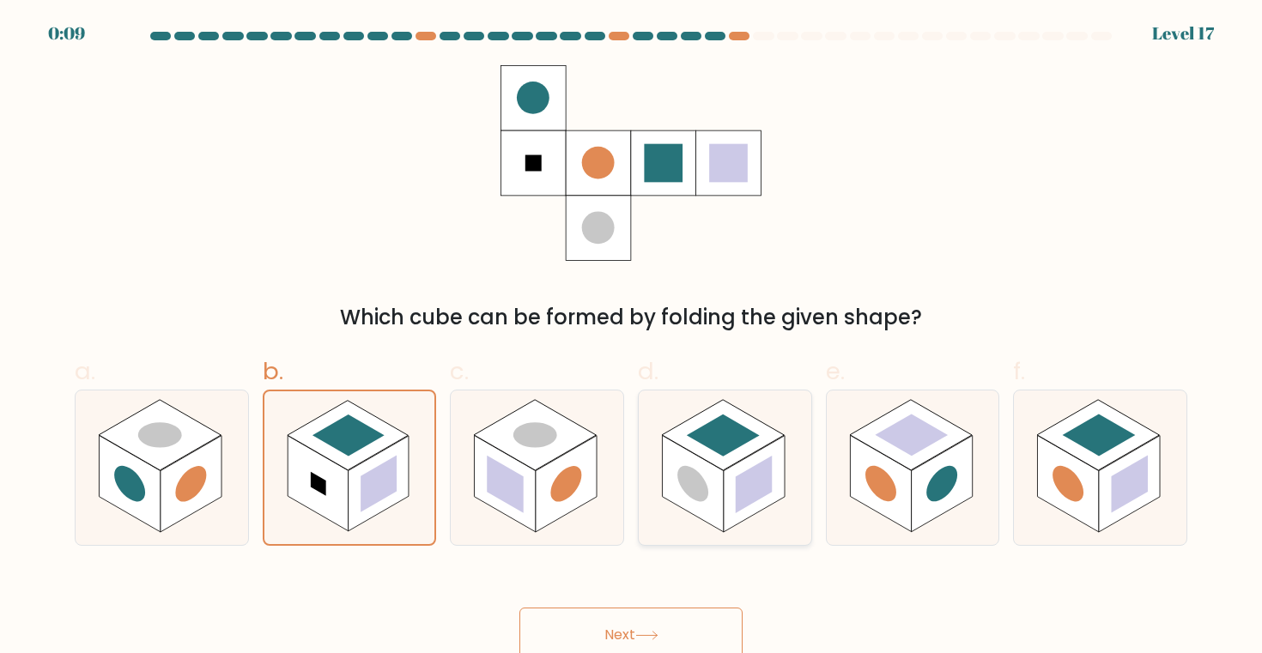
radio input "true"
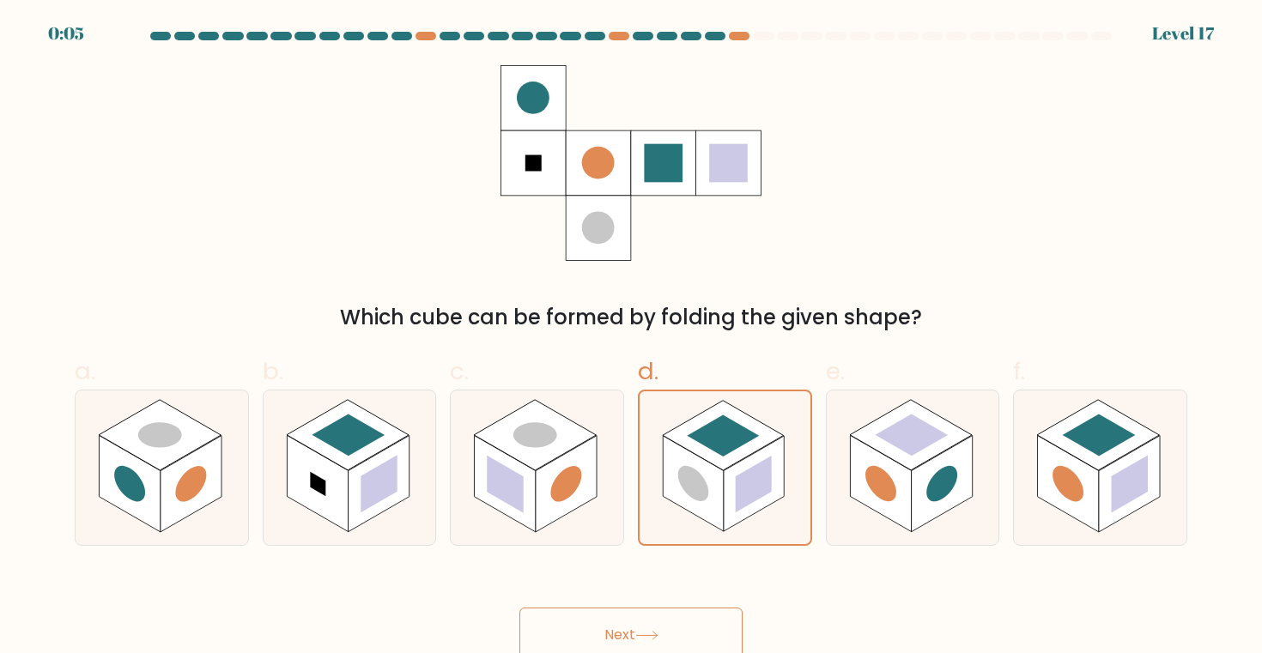
click at [616, 630] on button "Next" at bounding box center [630, 635] width 223 height 55
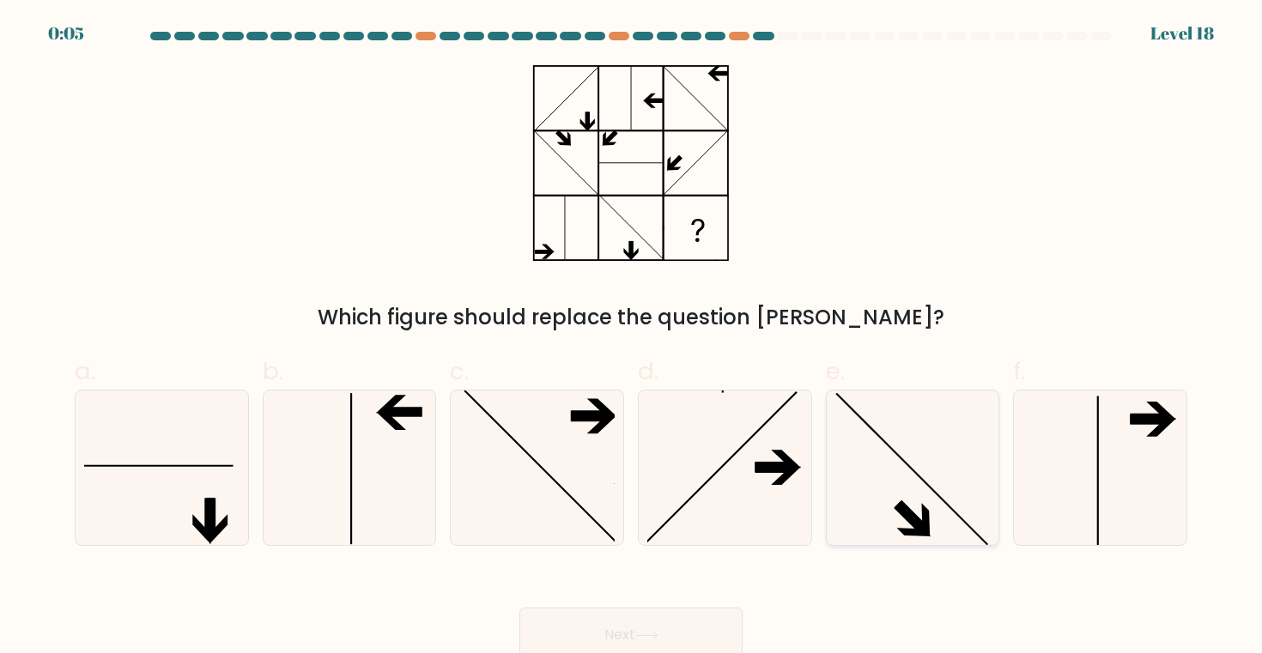
click at [887, 528] on icon at bounding box center [912, 468] width 154 height 154
click at [632, 338] on input "e." at bounding box center [631, 332] width 1 height 11
radio input "true"
click at [676, 606] on div "Next" at bounding box center [630, 614] width 1133 height 96
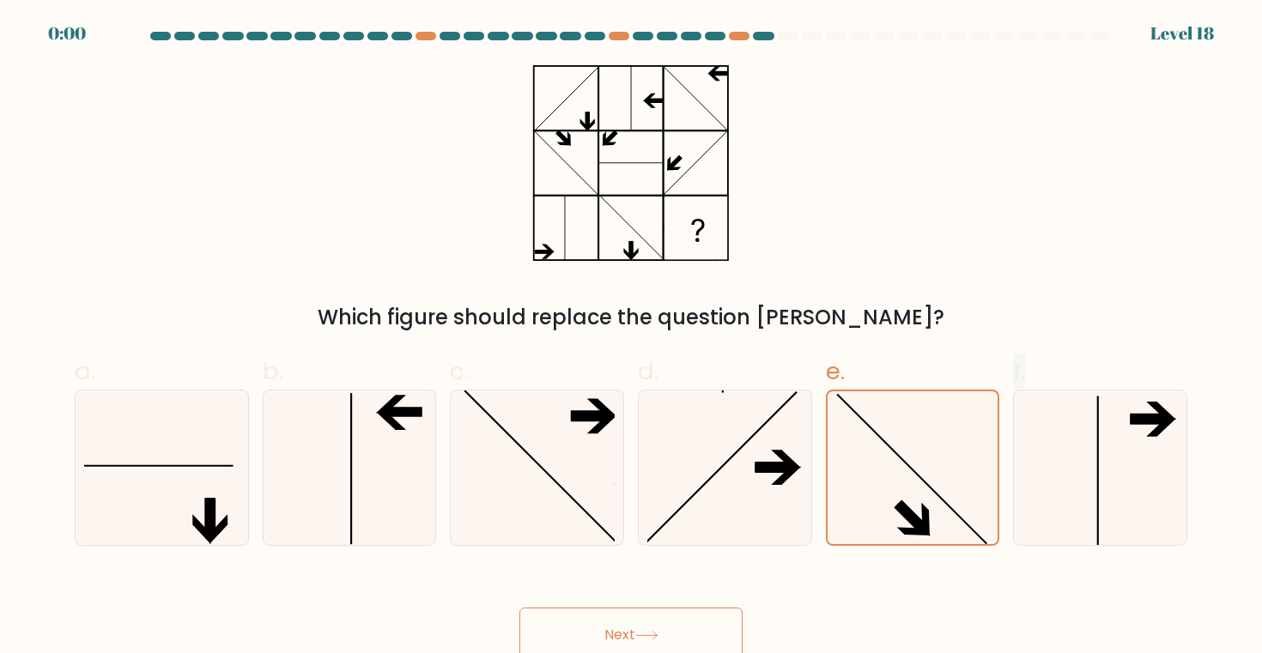
click at [676, 607] on div "Next" at bounding box center [630, 614] width 1133 height 96
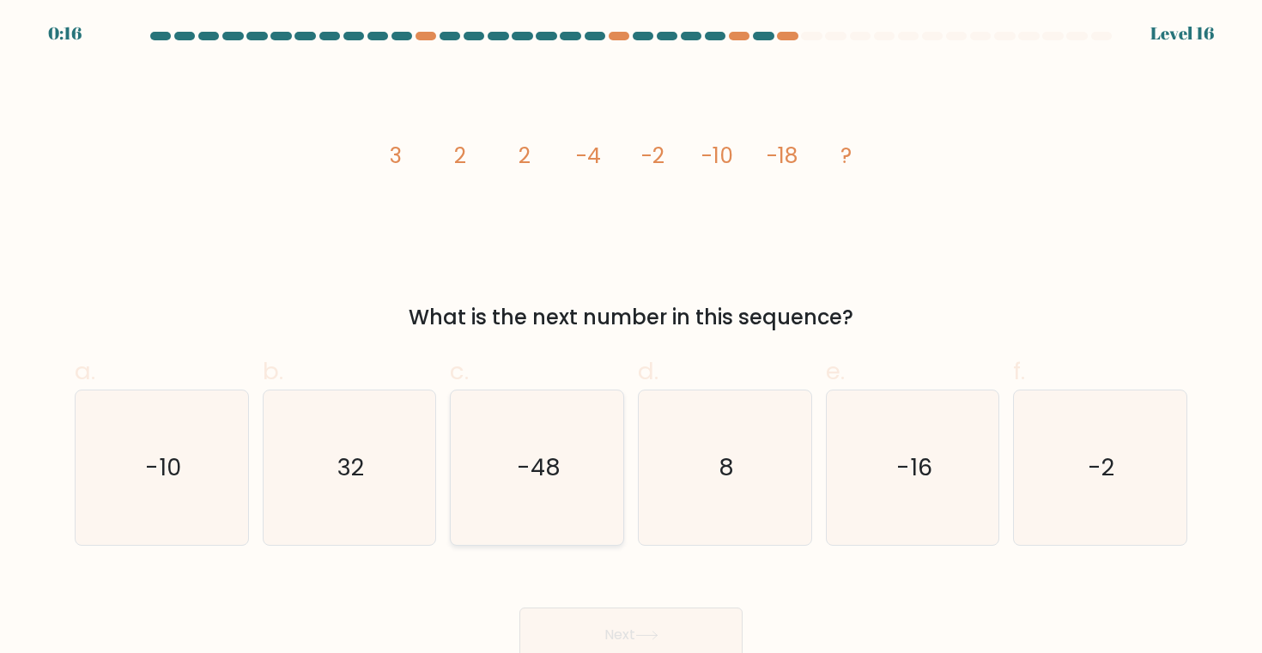
click at [579, 491] on icon "-48" at bounding box center [537, 468] width 154 height 154
click at [631, 338] on input "c. -48" at bounding box center [631, 332] width 1 height 11
radio input "true"
click at [637, 619] on button "Next" at bounding box center [630, 635] width 223 height 55
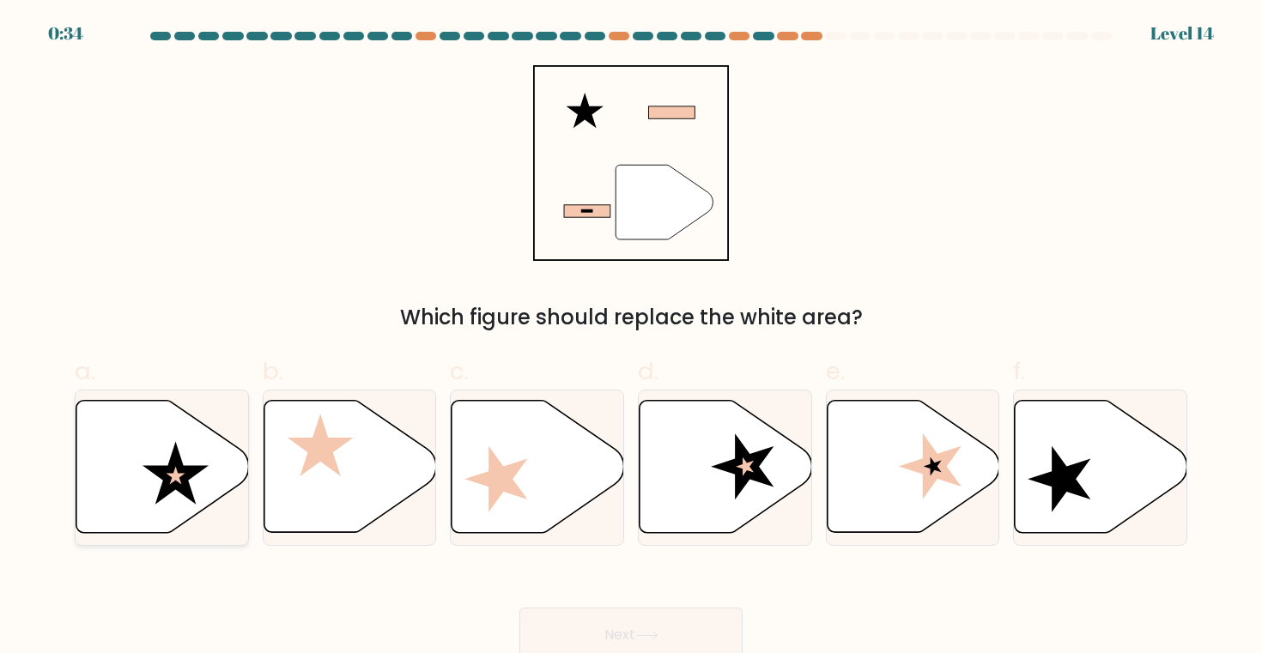
click at [192, 506] on icon at bounding box center [162, 467] width 173 height 132
click at [631, 338] on input "a." at bounding box center [631, 332] width 1 height 11
radio input "true"
click at [661, 627] on button "Next" at bounding box center [630, 635] width 223 height 55
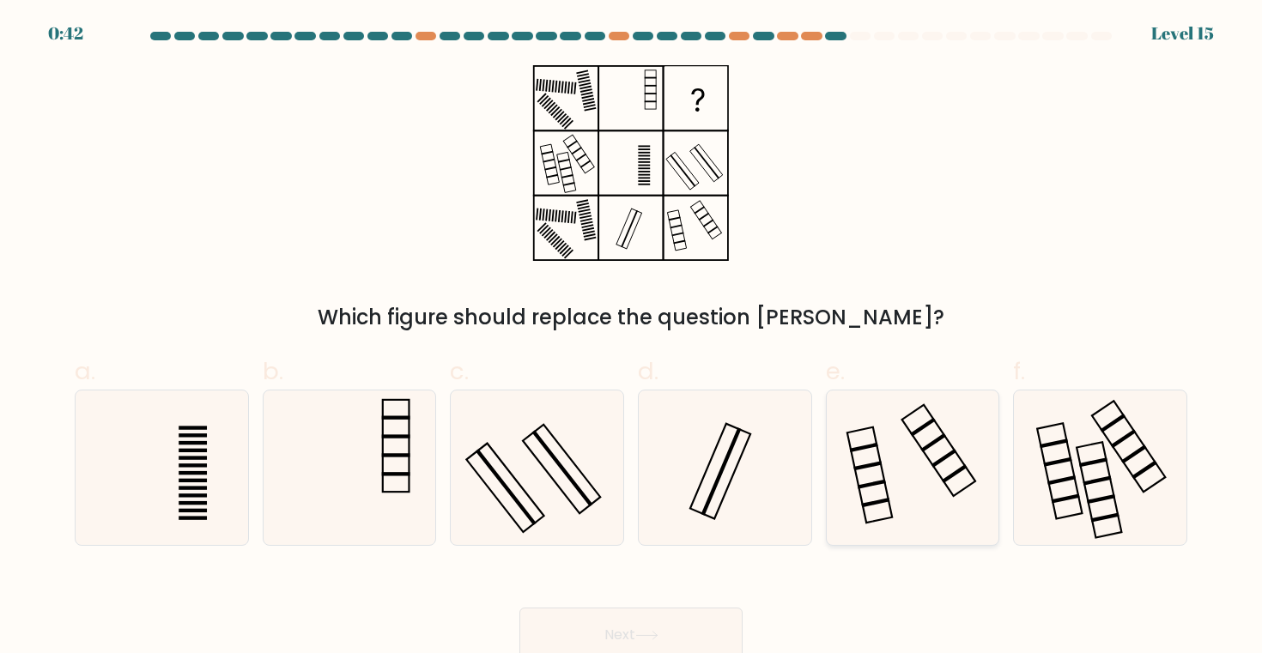
click at [883, 441] on icon at bounding box center [912, 468] width 154 height 154
click at [632, 338] on input "e." at bounding box center [631, 332] width 1 height 11
radio input "true"
click at [202, 466] on rect at bounding box center [193, 464] width 28 height 3
click at [631, 338] on input "a." at bounding box center [631, 332] width 1 height 11
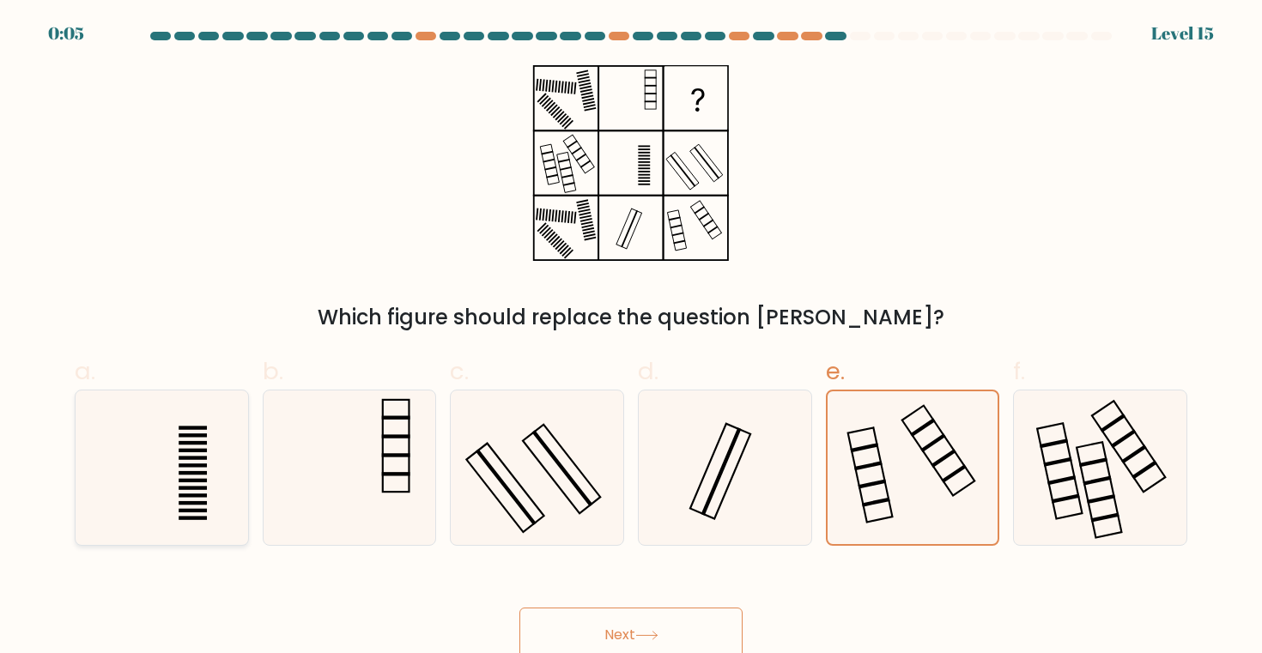
radio input "true"
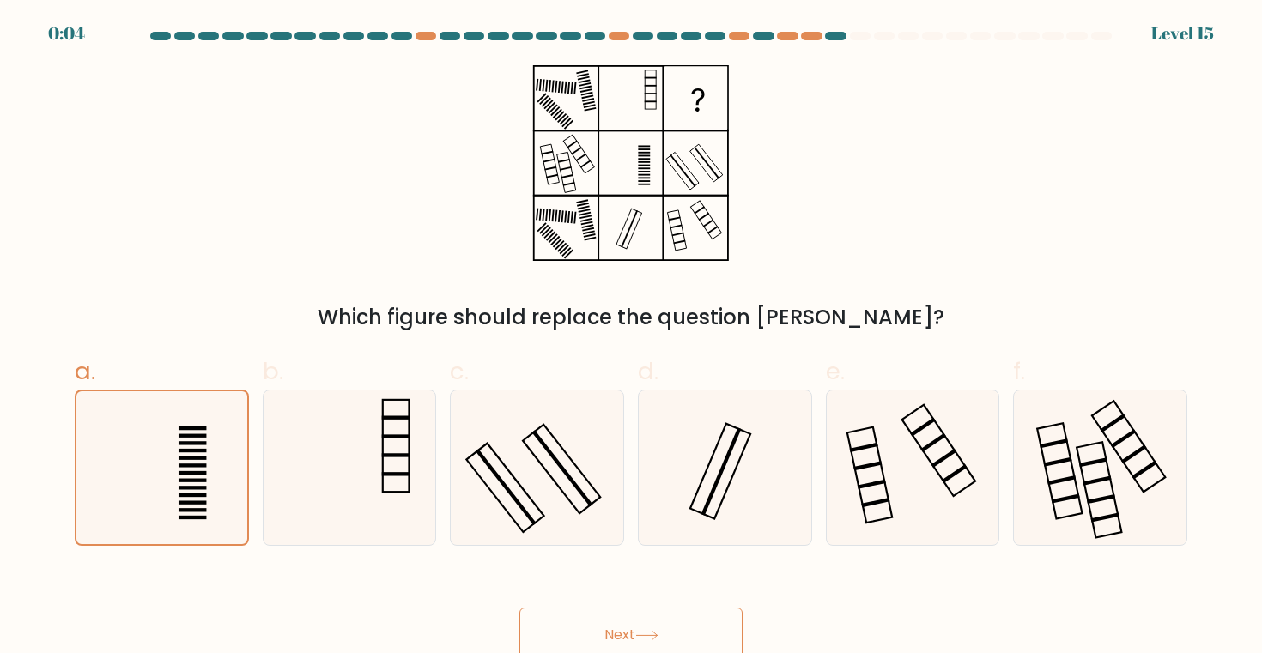
click at [635, 625] on button "Next" at bounding box center [630, 635] width 223 height 55
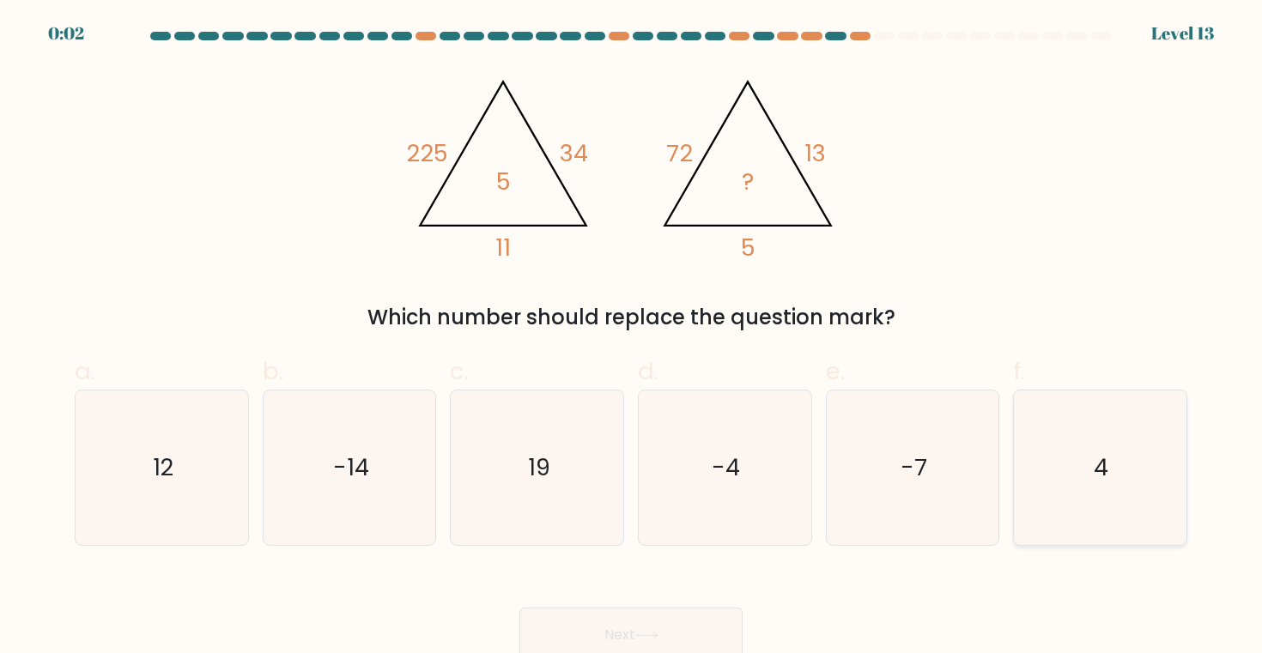
click at [1050, 414] on icon "4" at bounding box center [1099, 468] width 154 height 154
click at [632, 338] on input "f. 4" at bounding box center [631, 332] width 1 height 11
radio input "true"
click at [576, 639] on button "Next" at bounding box center [630, 635] width 223 height 55
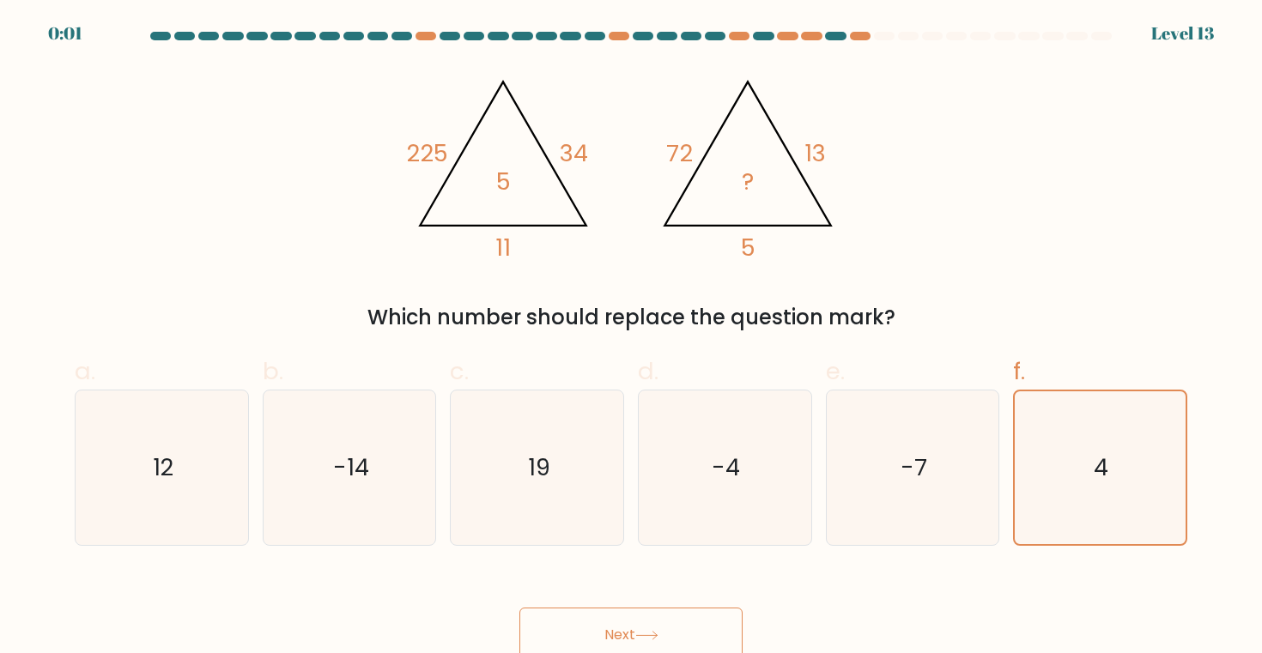
click at [576, 639] on button "Next" at bounding box center [630, 635] width 223 height 55
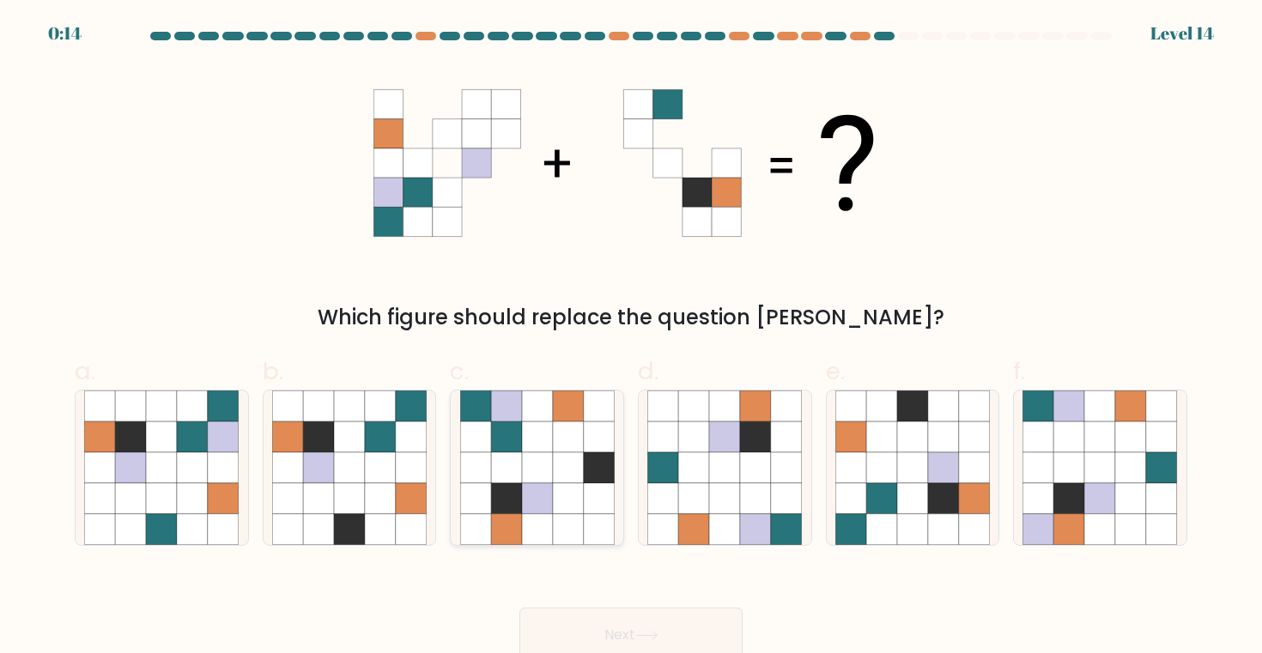
click at [526, 481] on icon at bounding box center [537, 467] width 31 height 31
click at [631, 338] on input "c." at bounding box center [631, 332] width 1 height 11
radio input "true"
click at [633, 623] on button "Next" at bounding box center [630, 635] width 223 height 55
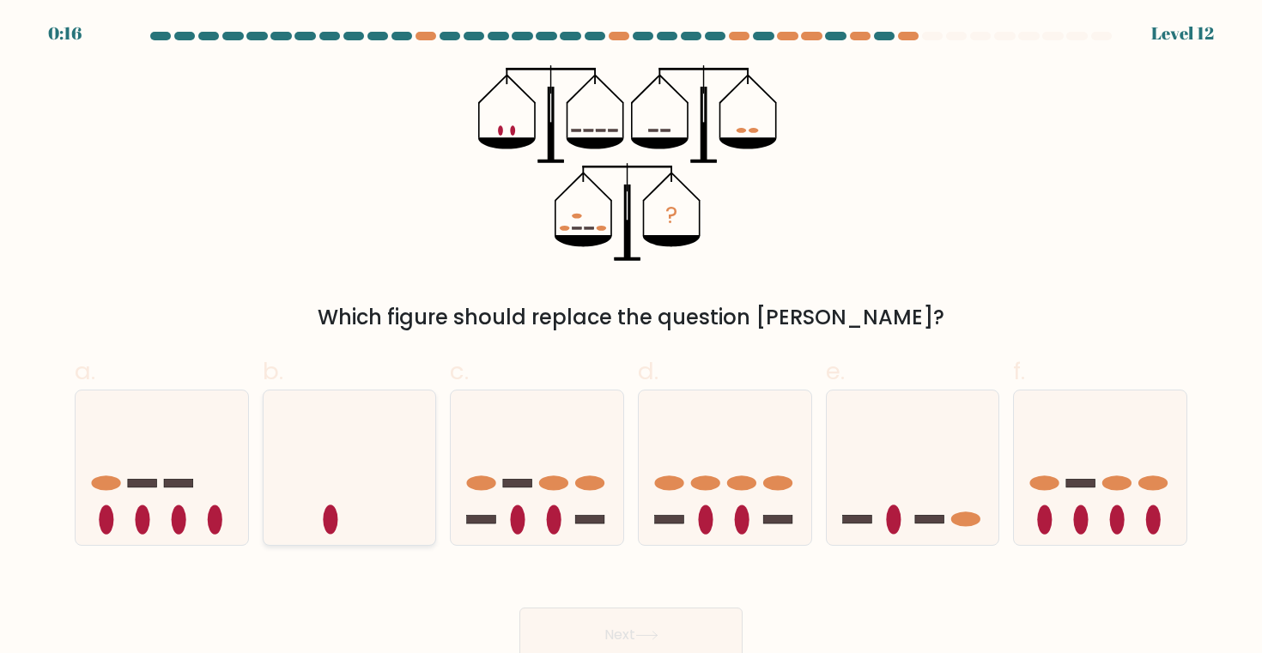
click at [415, 457] on icon at bounding box center [349, 468] width 173 height 142
click at [631, 338] on input "b." at bounding box center [631, 332] width 1 height 11
radio input "true"
click at [657, 624] on button "Next" at bounding box center [630, 635] width 223 height 55
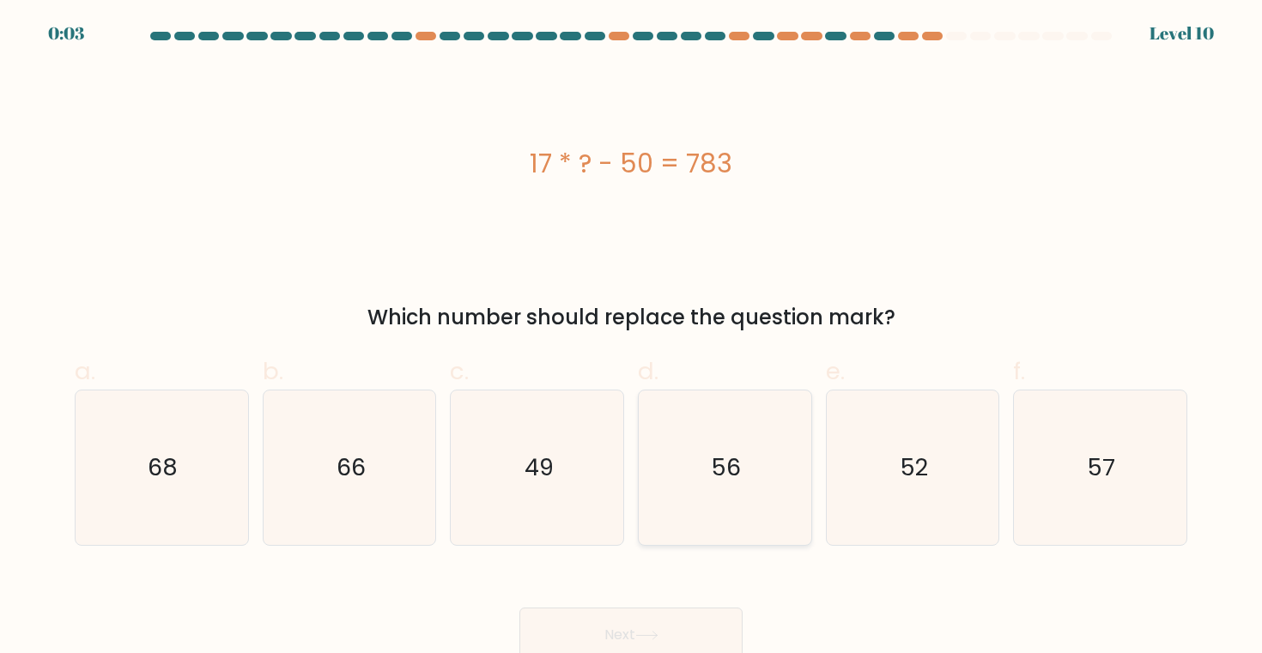
click at [674, 470] on icon "56" at bounding box center [724, 468] width 154 height 154
click at [632, 338] on input "d. 56" at bounding box center [631, 332] width 1 height 11
radio input "true"
click at [566, 621] on button "Next" at bounding box center [630, 635] width 223 height 55
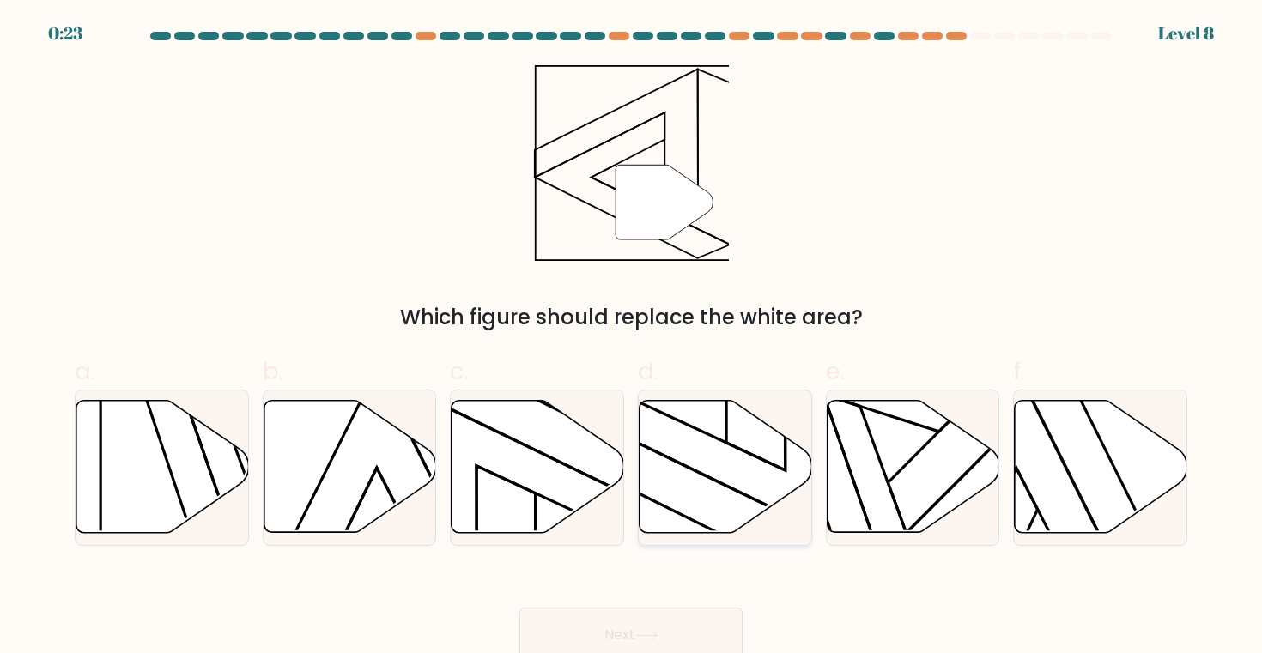
click at [655, 490] on icon at bounding box center [725, 467] width 173 height 132
click at [632, 338] on input "d." at bounding box center [631, 332] width 1 height 11
radio input "true"
click at [651, 622] on button "Next" at bounding box center [630, 635] width 223 height 55
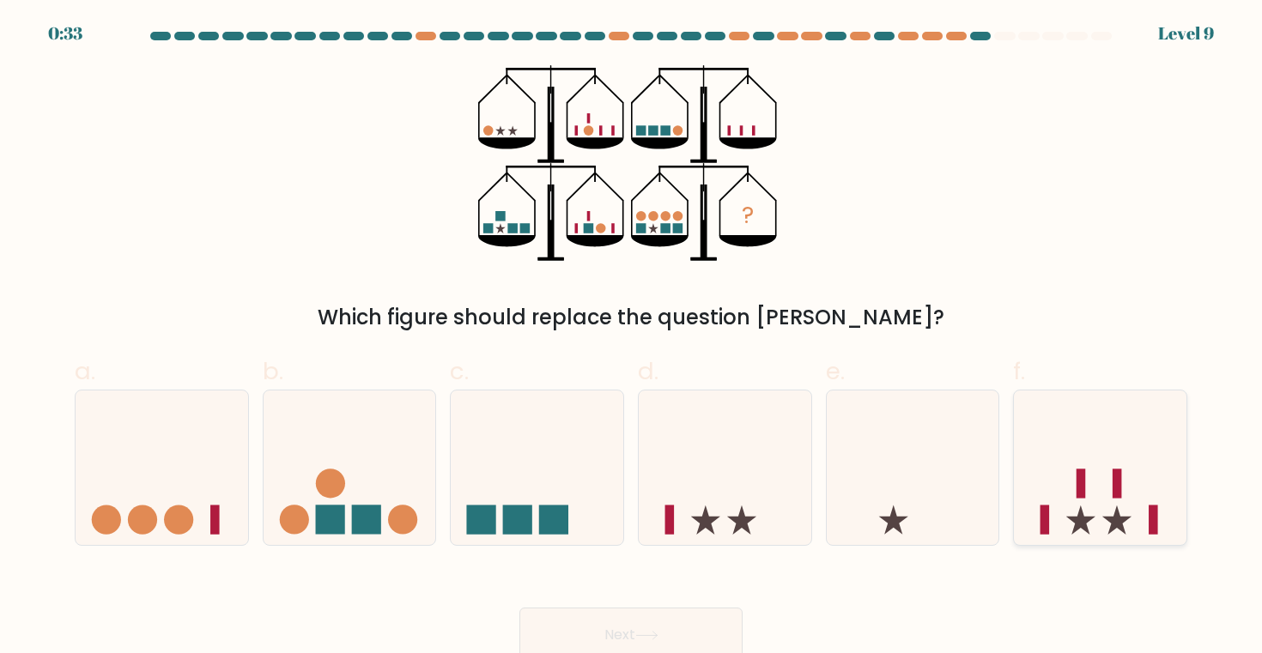
click at [1121, 512] on icon at bounding box center [1100, 468] width 173 height 142
click at [632, 338] on input "f." at bounding box center [631, 332] width 1 height 11
radio input "true"
click at [187, 503] on icon at bounding box center [162, 468] width 173 height 142
click at [631, 338] on input "a." at bounding box center [631, 332] width 1 height 11
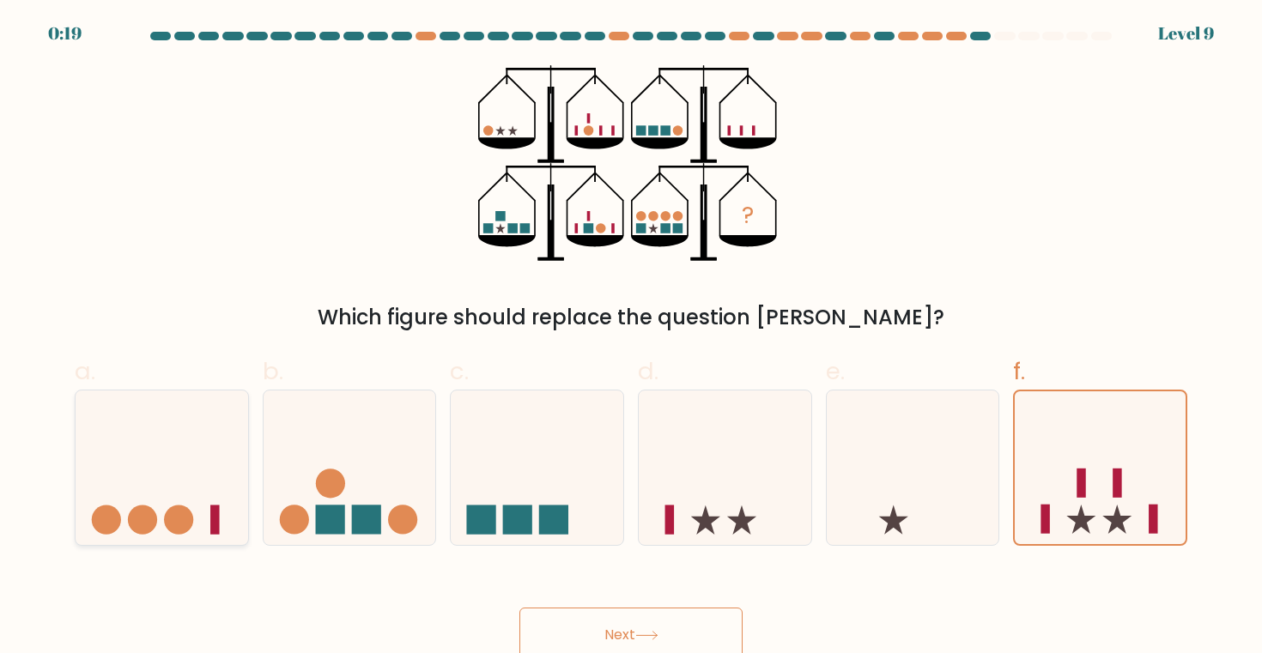
radio input "true"
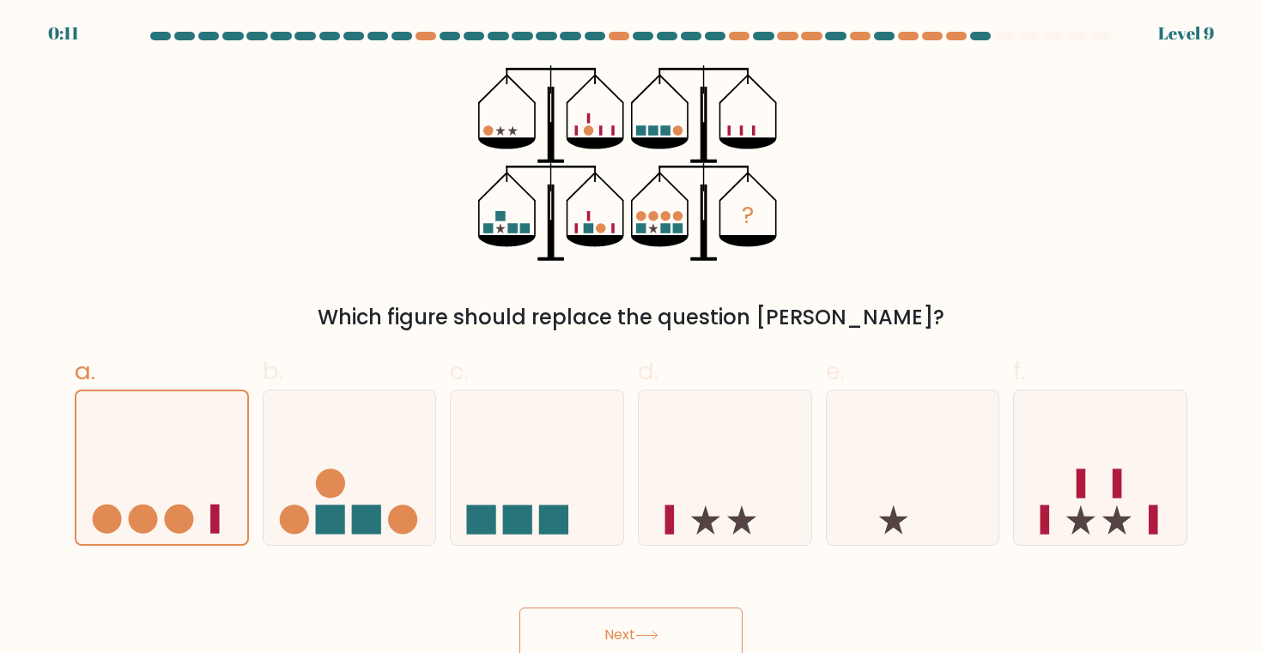
click at [578, 615] on button "Next" at bounding box center [630, 635] width 223 height 55
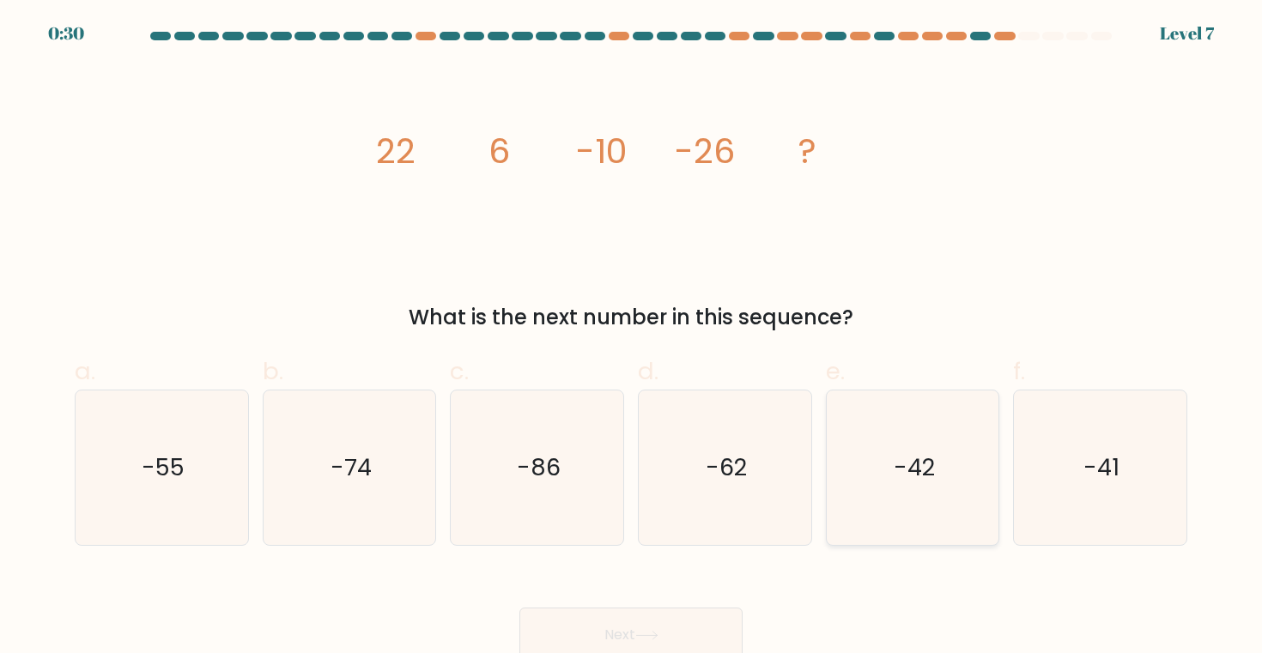
click at [899, 524] on icon "-42" at bounding box center [912, 468] width 154 height 154
click at [632, 338] on input "e. -42" at bounding box center [631, 332] width 1 height 11
radio input "true"
click at [631, 617] on button "Next" at bounding box center [630, 635] width 223 height 55
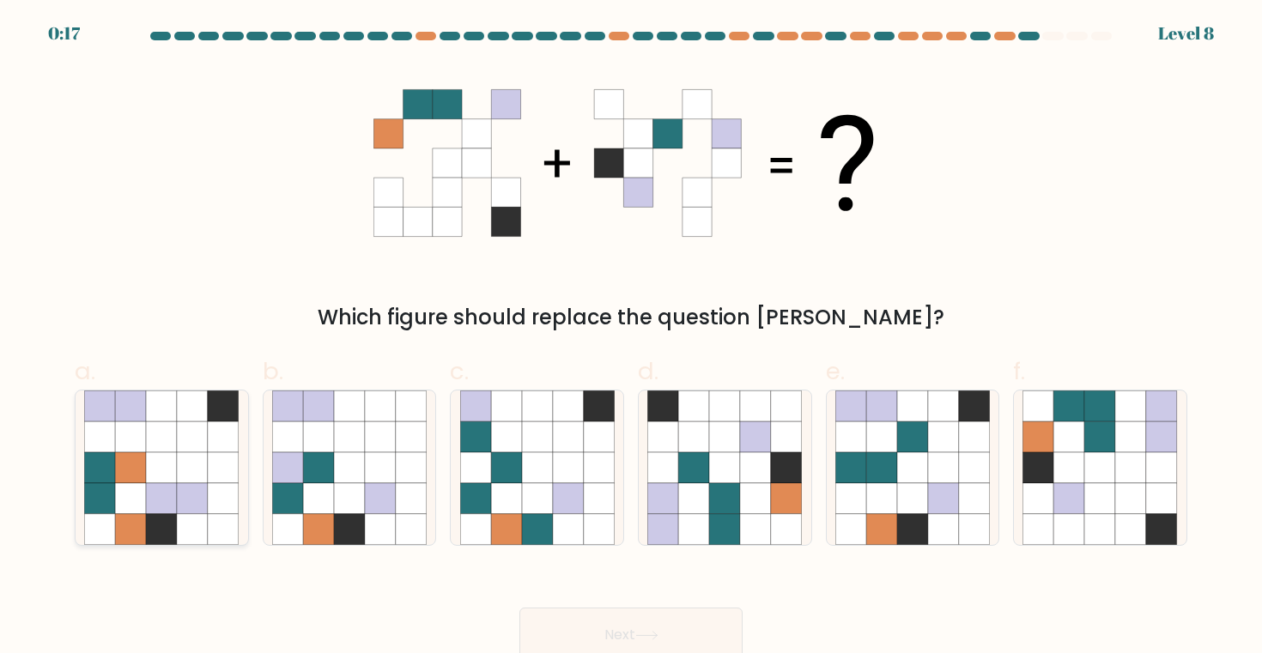
click at [102, 473] on icon at bounding box center [100, 467] width 31 height 31
click at [631, 338] on input "a." at bounding box center [631, 332] width 1 height 11
radio input "true"
click at [625, 634] on button "Next" at bounding box center [630, 635] width 223 height 55
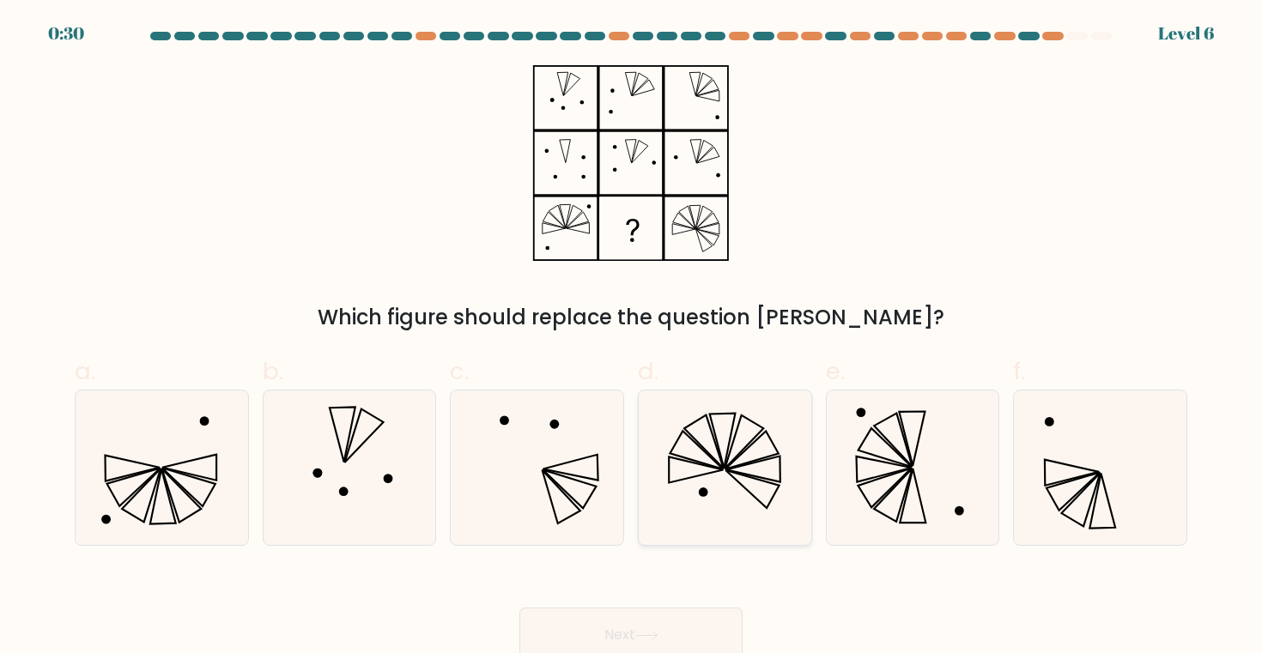
click at [705, 500] on icon at bounding box center [724, 468] width 154 height 154
click at [632, 338] on input "d." at bounding box center [631, 332] width 1 height 11
radio input "true"
click at [631, 625] on button "Next" at bounding box center [630, 635] width 223 height 55
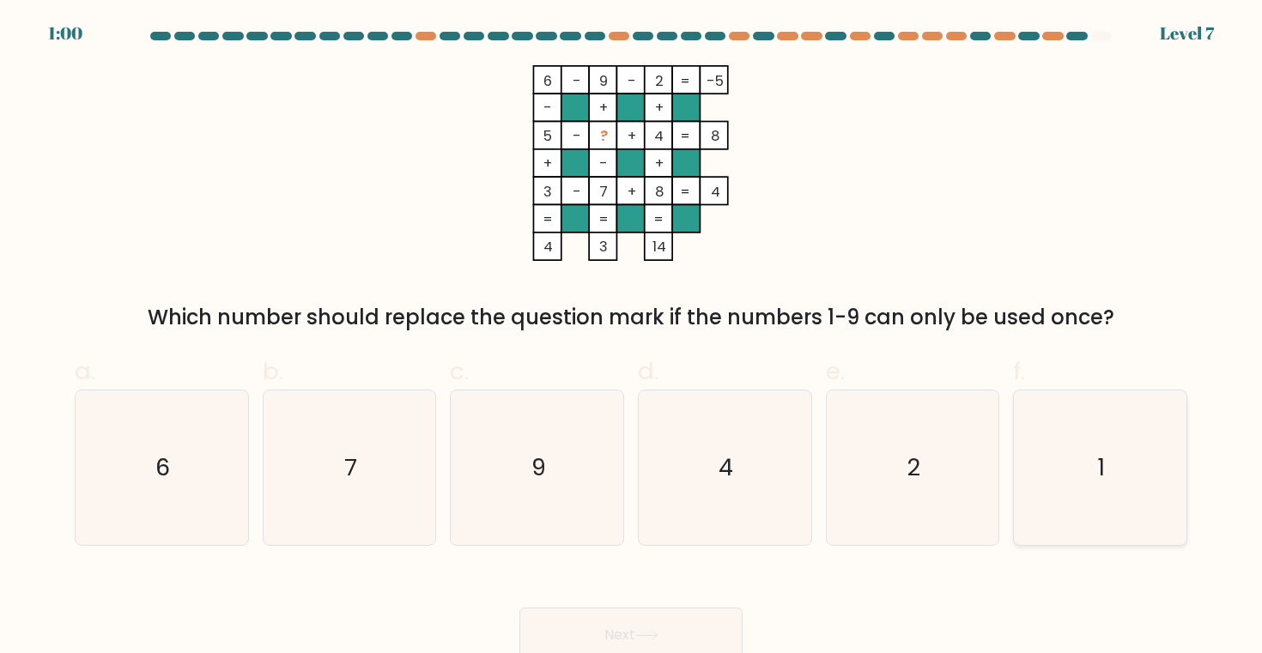
click at [1061, 472] on icon "1" at bounding box center [1099, 468] width 154 height 154
click at [632, 338] on input "f. 1" at bounding box center [631, 332] width 1 height 11
radio input "true"
click at [631, 613] on button "Next" at bounding box center [630, 635] width 223 height 55
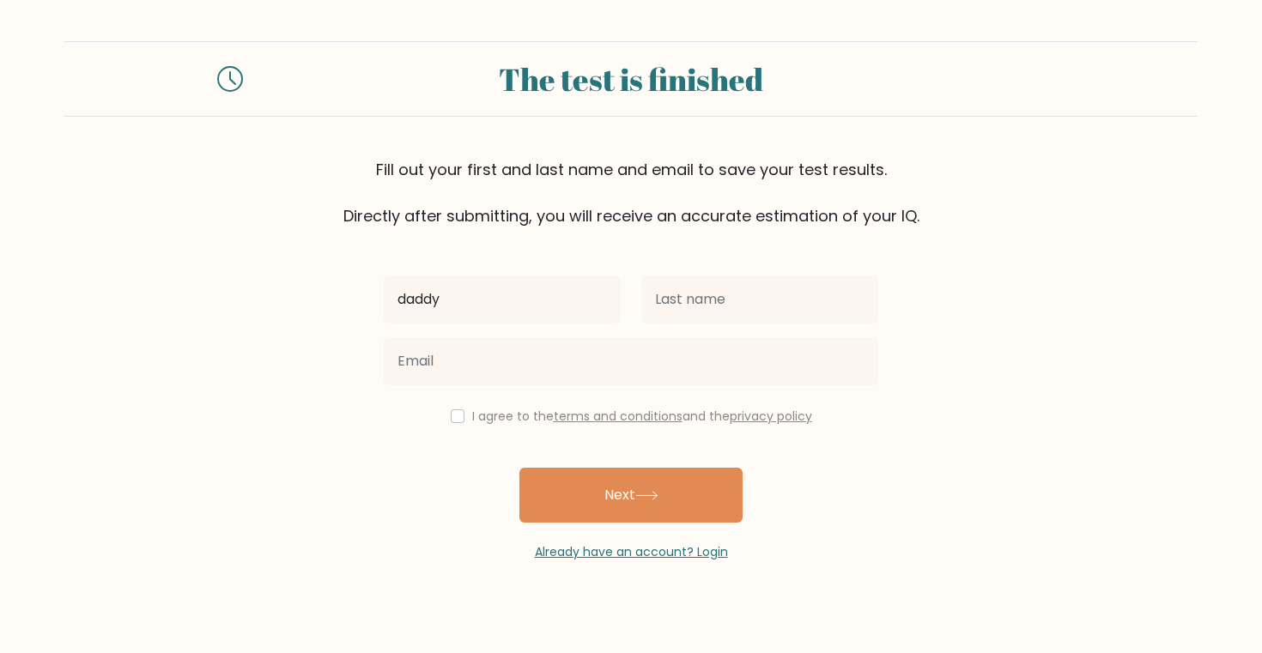
type input "daddy"
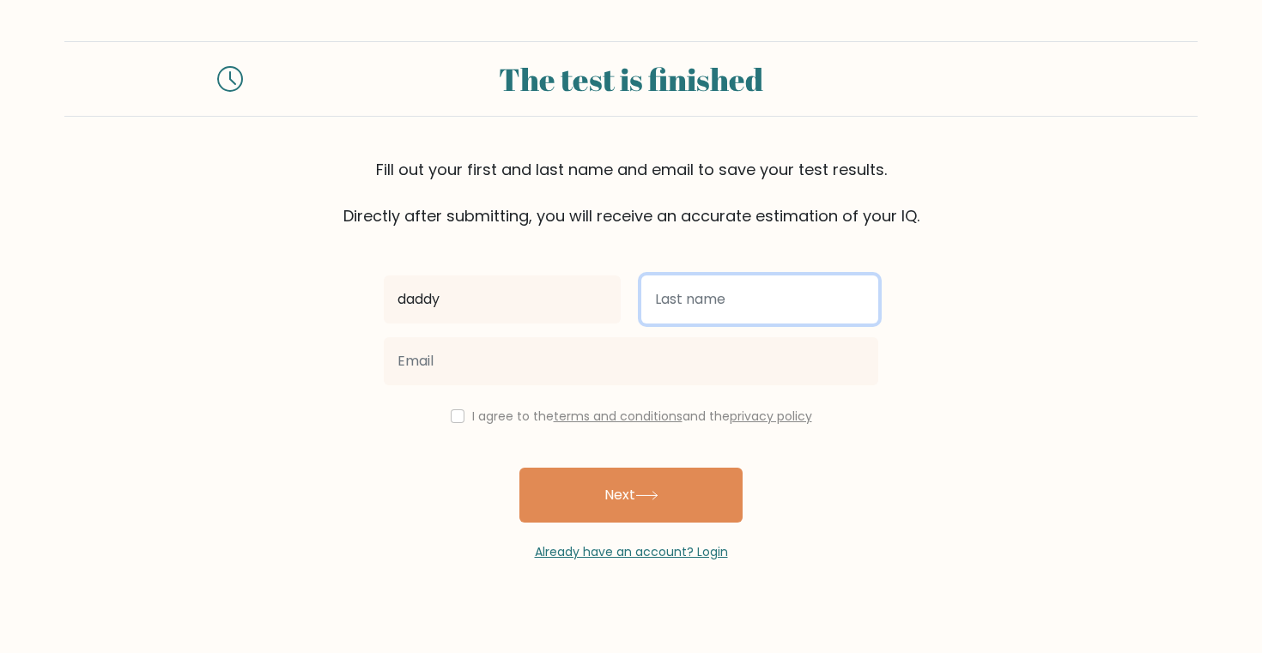
click at [762, 311] on input "text" at bounding box center [759, 300] width 237 height 48
type input "daddy"
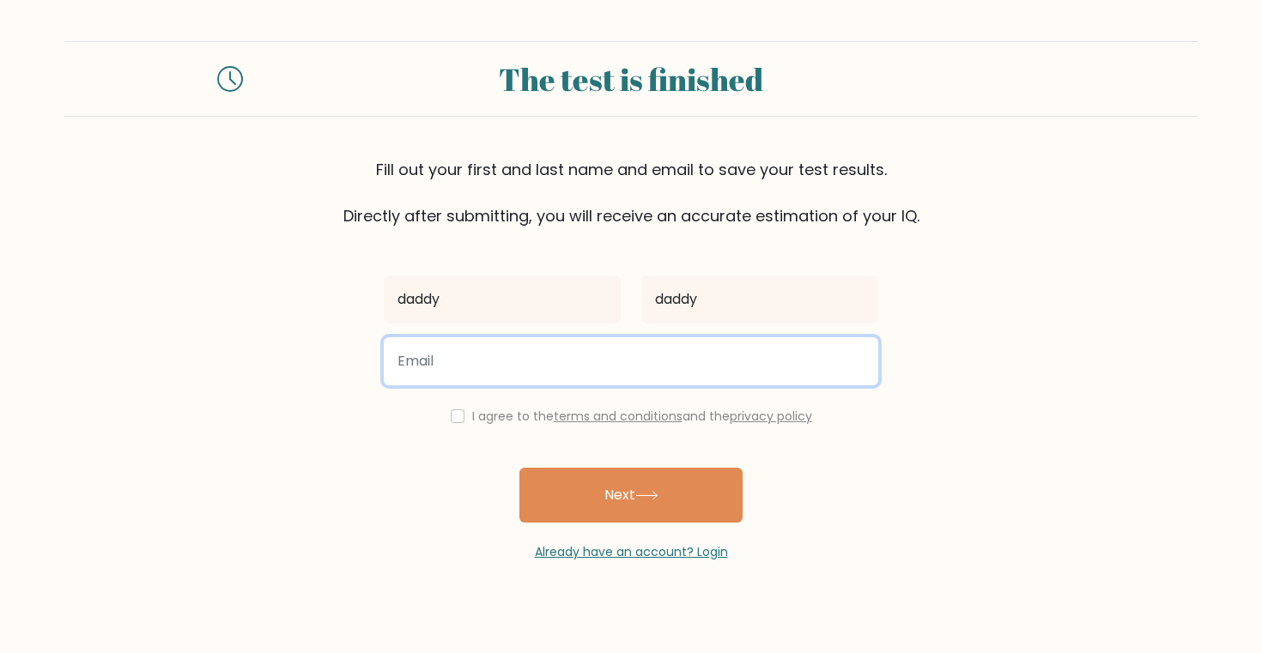
click at [699, 366] on input "email" at bounding box center [631, 361] width 494 height 48
type input "laksh.wukong@gmail.com"
click at [519, 468] on button "Next" at bounding box center [630, 495] width 223 height 55
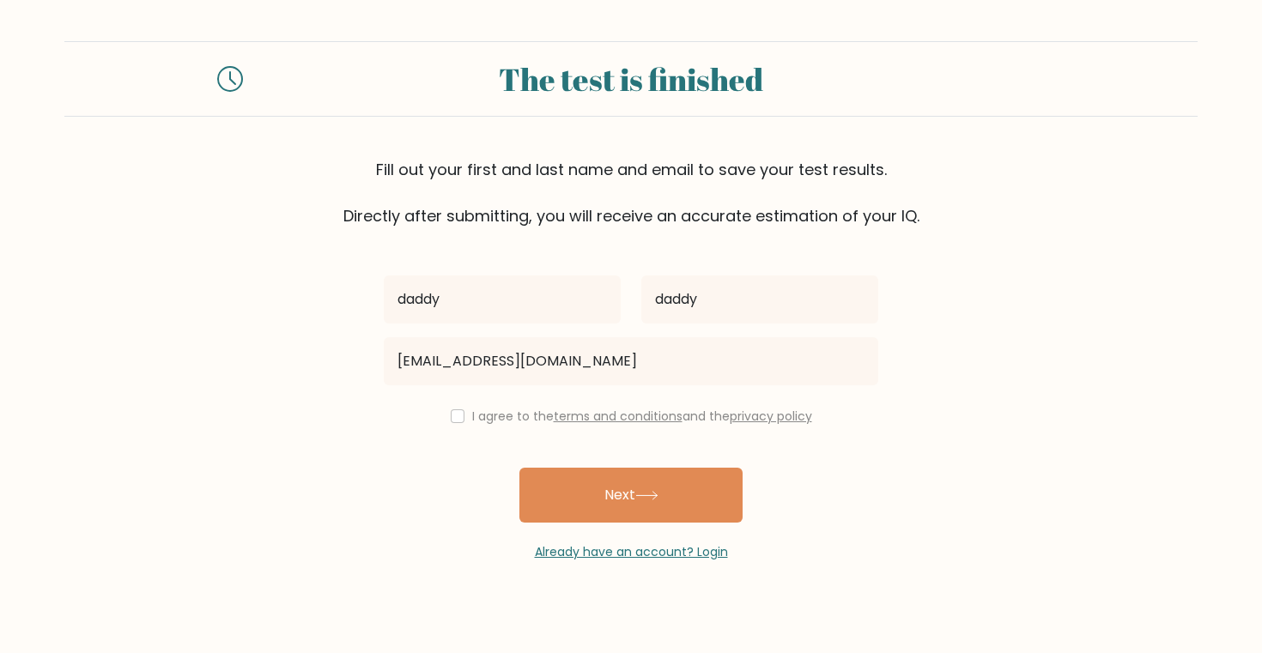
click at [465, 420] on div "I agree to the terms and conditions and the privacy policy" at bounding box center [630, 416] width 515 height 21
click at [456, 418] on input "checkbox" at bounding box center [458, 416] width 14 height 14
checkbox input "true"
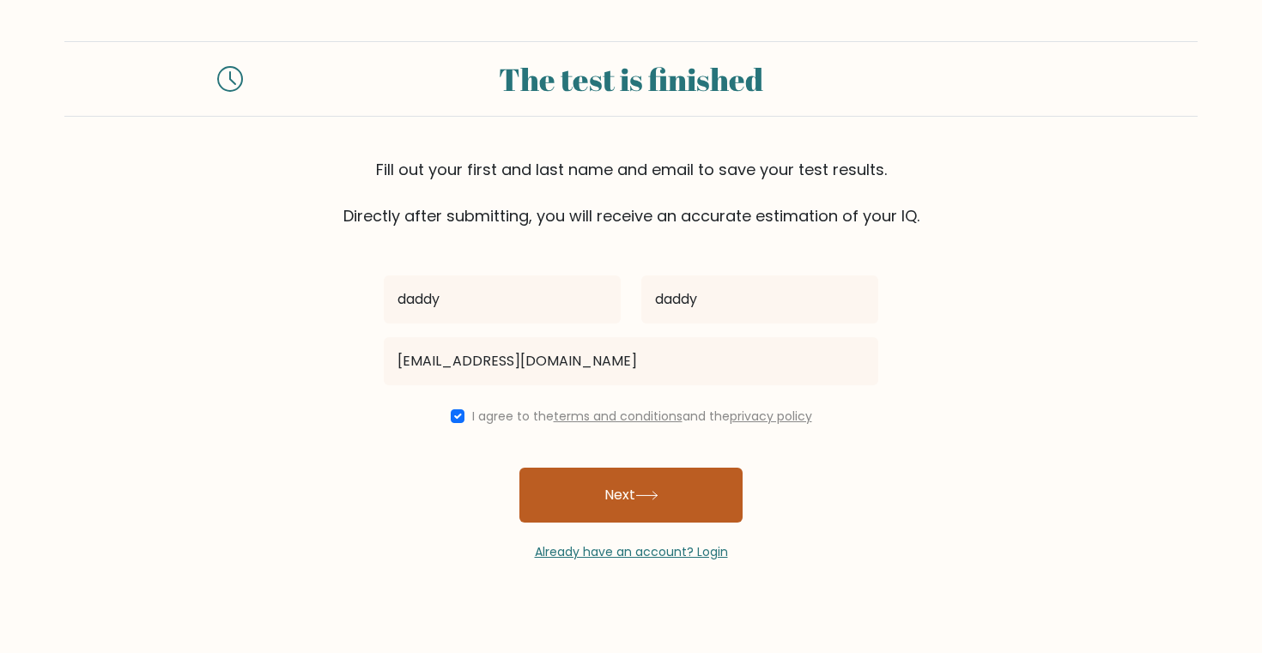
click at [573, 483] on button "Next" at bounding box center [630, 495] width 223 height 55
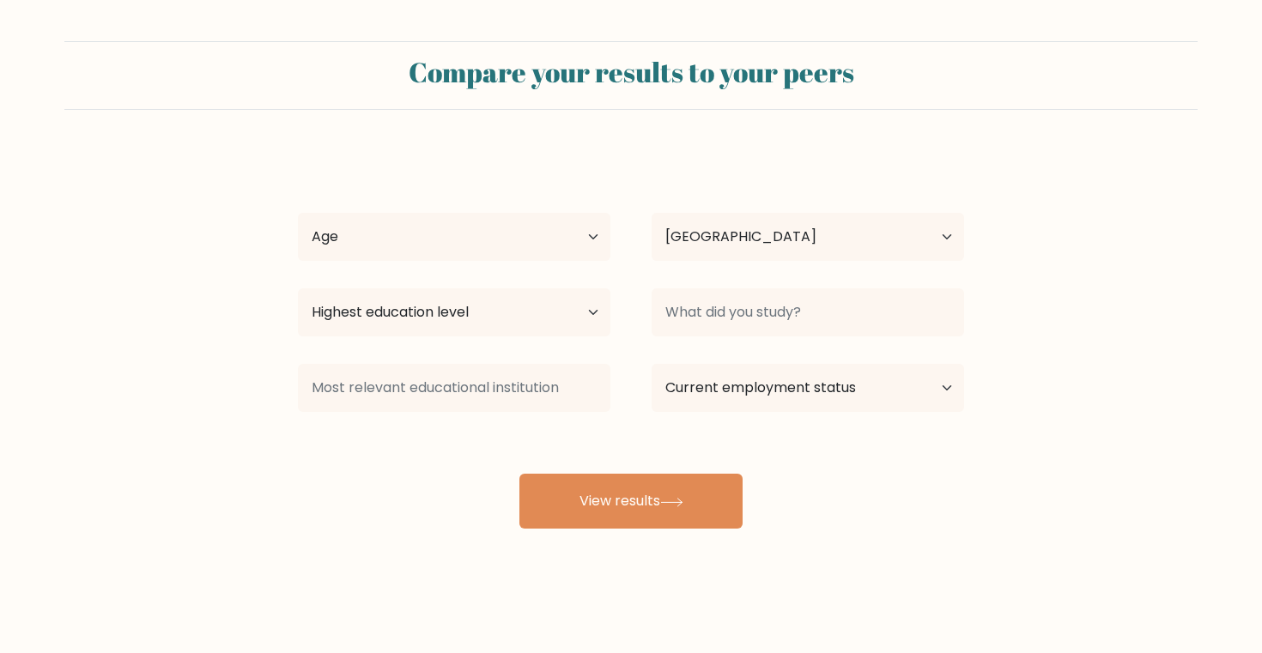
select select "IN"
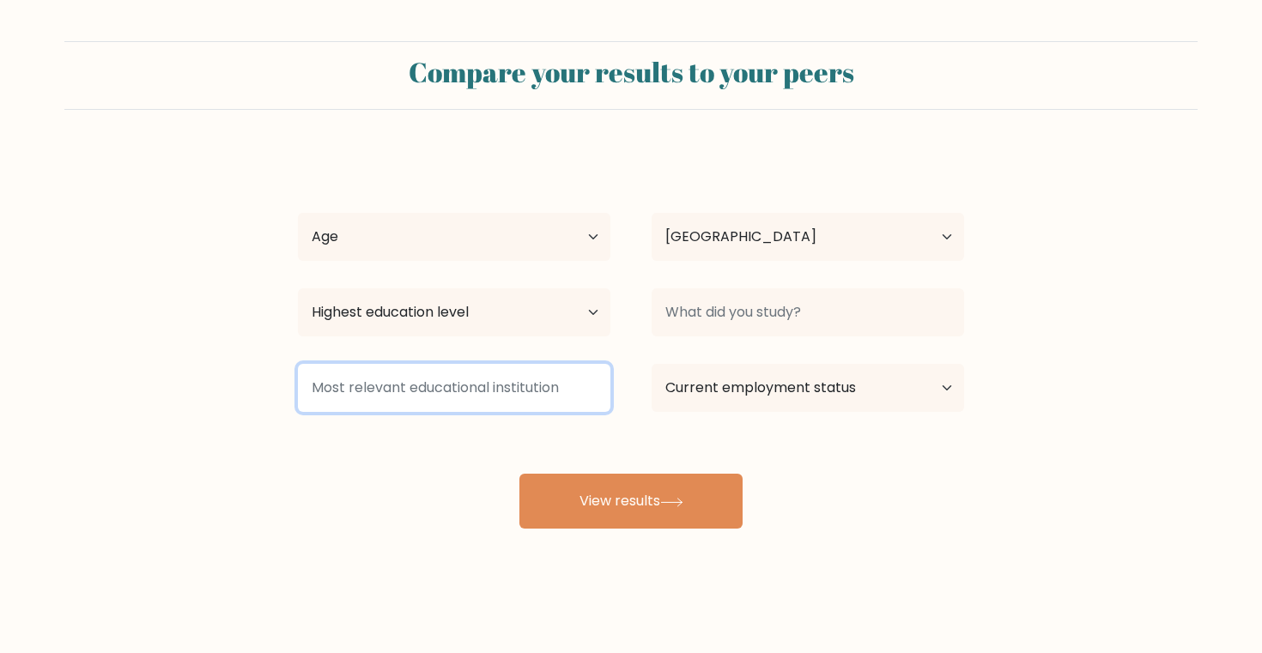
click at [505, 380] on input at bounding box center [454, 388] width 312 height 48
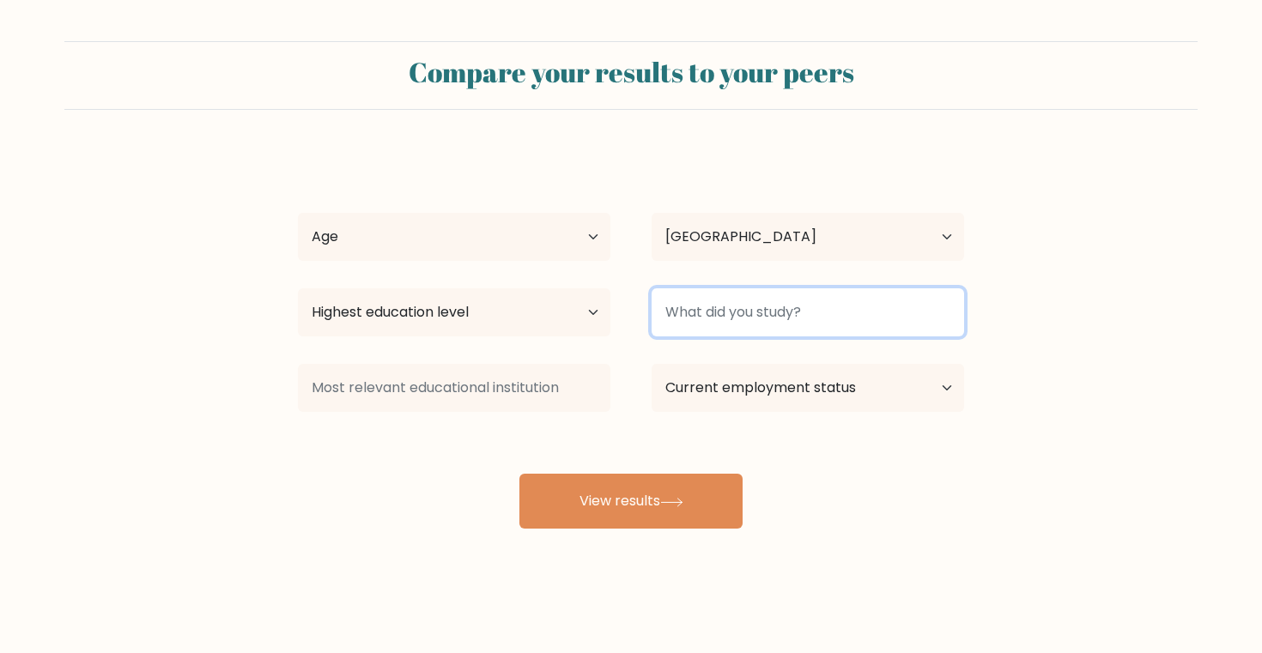
click at [690, 318] on input at bounding box center [807, 312] width 312 height 48
type input "jee"
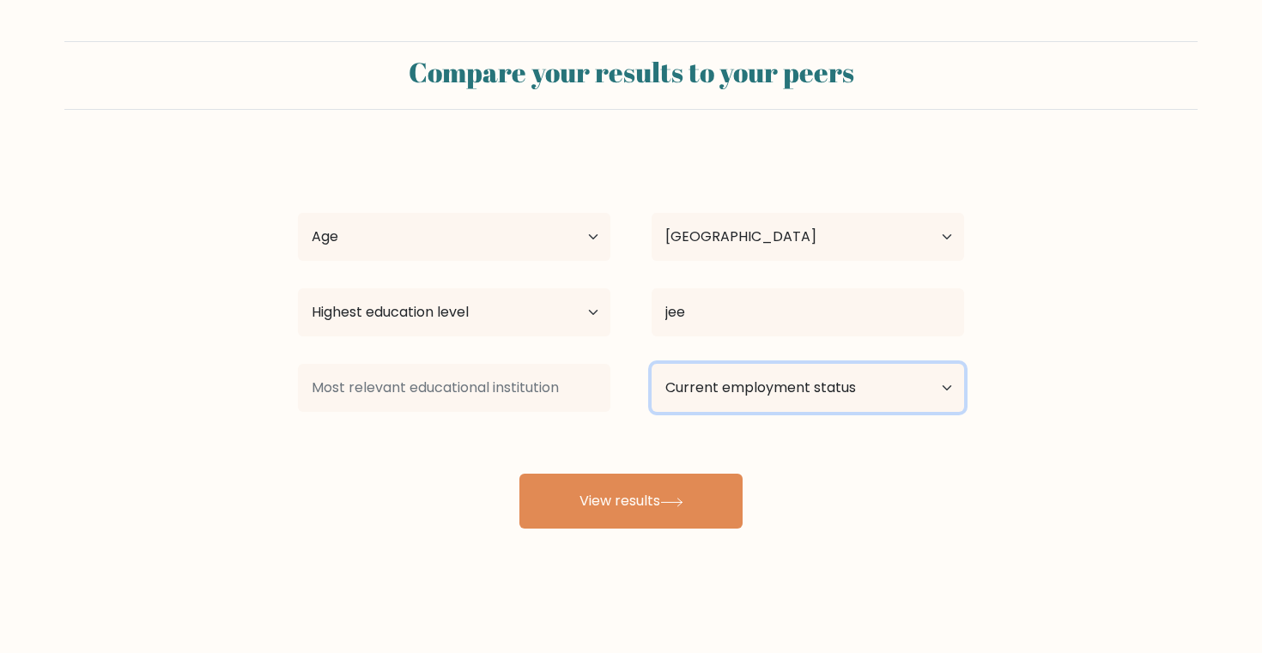
click at [754, 394] on select "Current employment status Employed Student Retired Other / prefer not to answer" at bounding box center [807, 388] width 312 height 48
select select "student"
click at [651, 364] on select "Current employment status Employed Student Retired Other / prefer not to answer" at bounding box center [807, 388] width 312 height 48
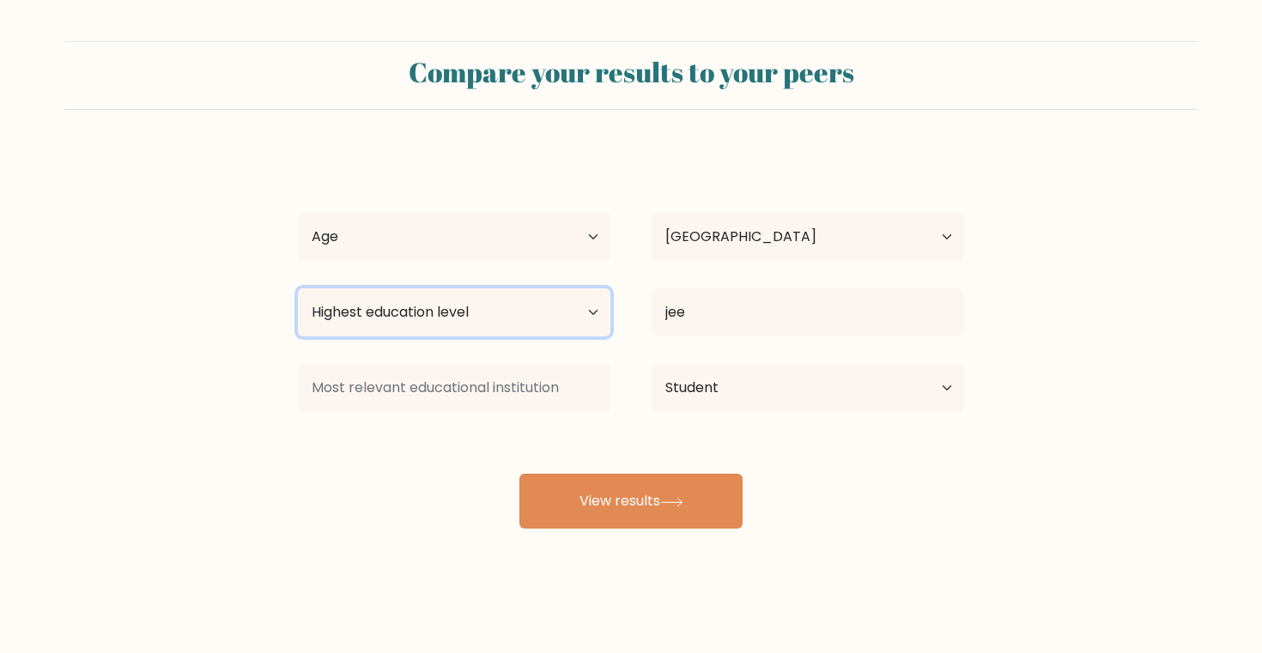
click at [541, 321] on select "Highest education level No schooling Primary Lower Secondary Upper Secondary Oc…" at bounding box center [454, 312] width 312 height 48
select select "primary"
click at [298, 288] on select "Highest education level No schooling Primary Lower Secondary Upper Secondary Oc…" at bounding box center [454, 312] width 312 height 48
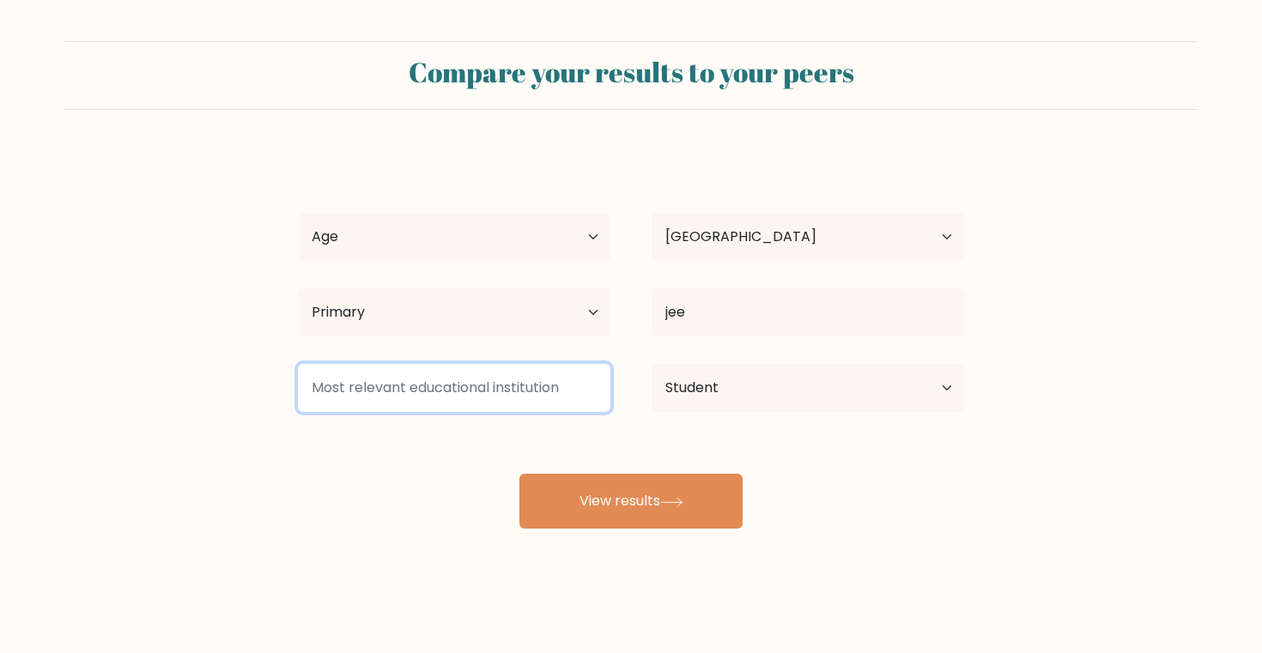
click at [523, 402] on input at bounding box center [454, 388] width 312 height 48
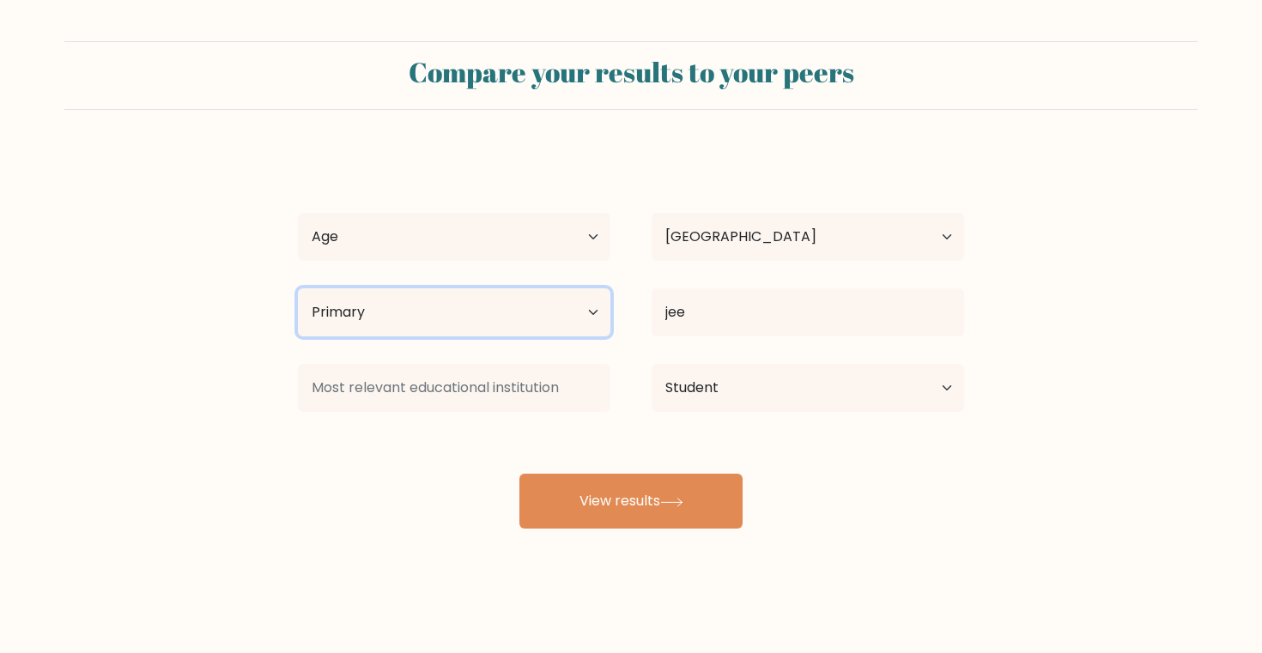
click at [535, 330] on select "Highest education level No schooling Primary Lower Secondary Upper Secondary Oc…" at bounding box center [454, 312] width 312 height 48
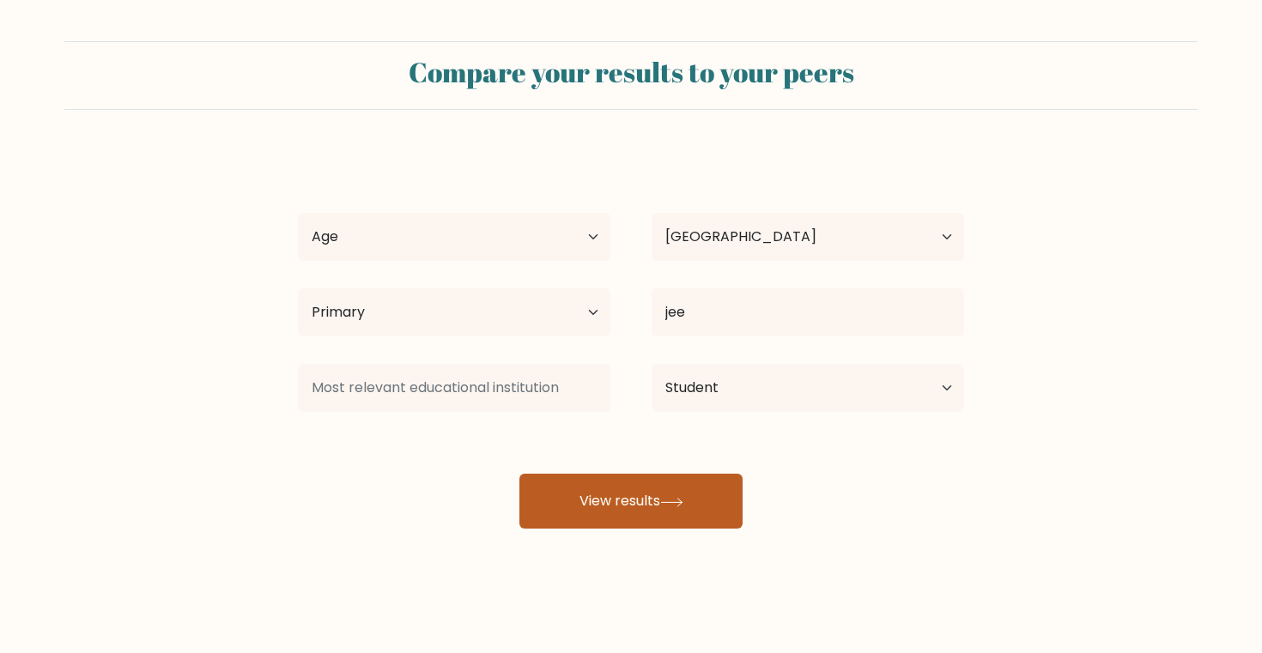
click at [639, 502] on button "View results" at bounding box center [630, 501] width 223 height 55
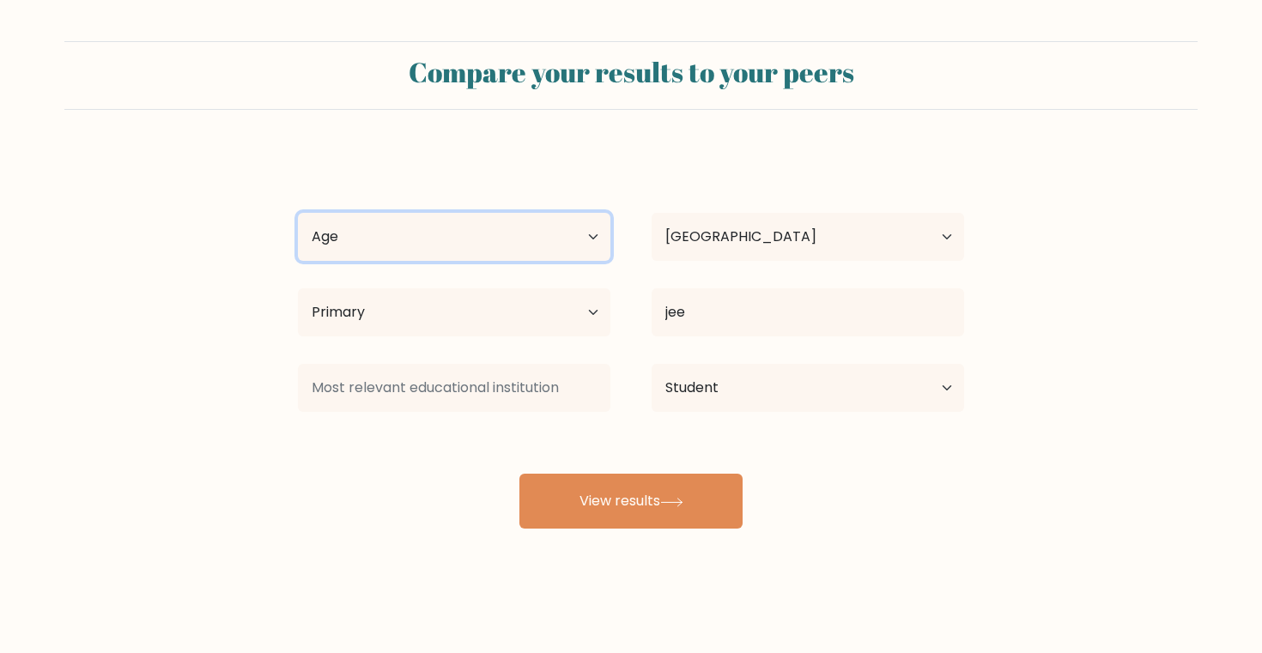
click at [453, 216] on select "Age Under 18 years old 18-24 years old 25-34 years old 35-44 years old 45-54 ye…" at bounding box center [454, 237] width 312 height 48
select select "18_24"
click at [298, 213] on select "Age Under 18 years old 18-24 years old 25-34 years old 35-44 years old 45-54 ye…" at bounding box center [454, 237] width 312 height 48
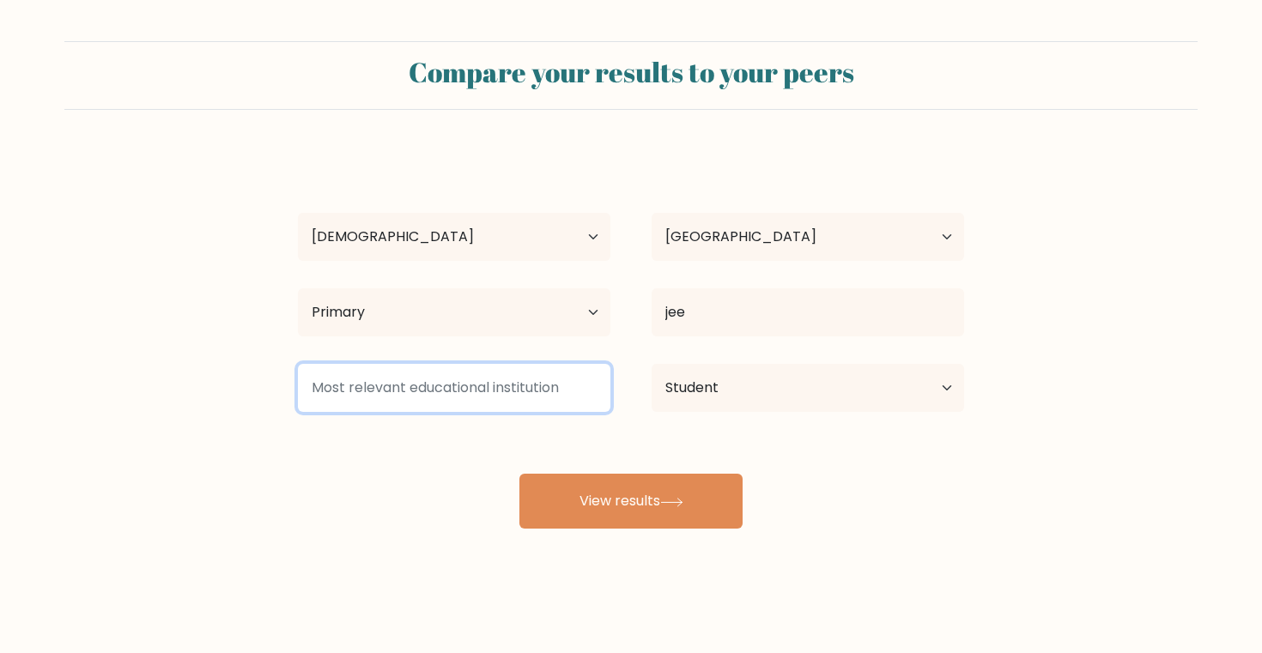
click at [509, 379] on input at bounding box center [454, 388] width 312 height 48
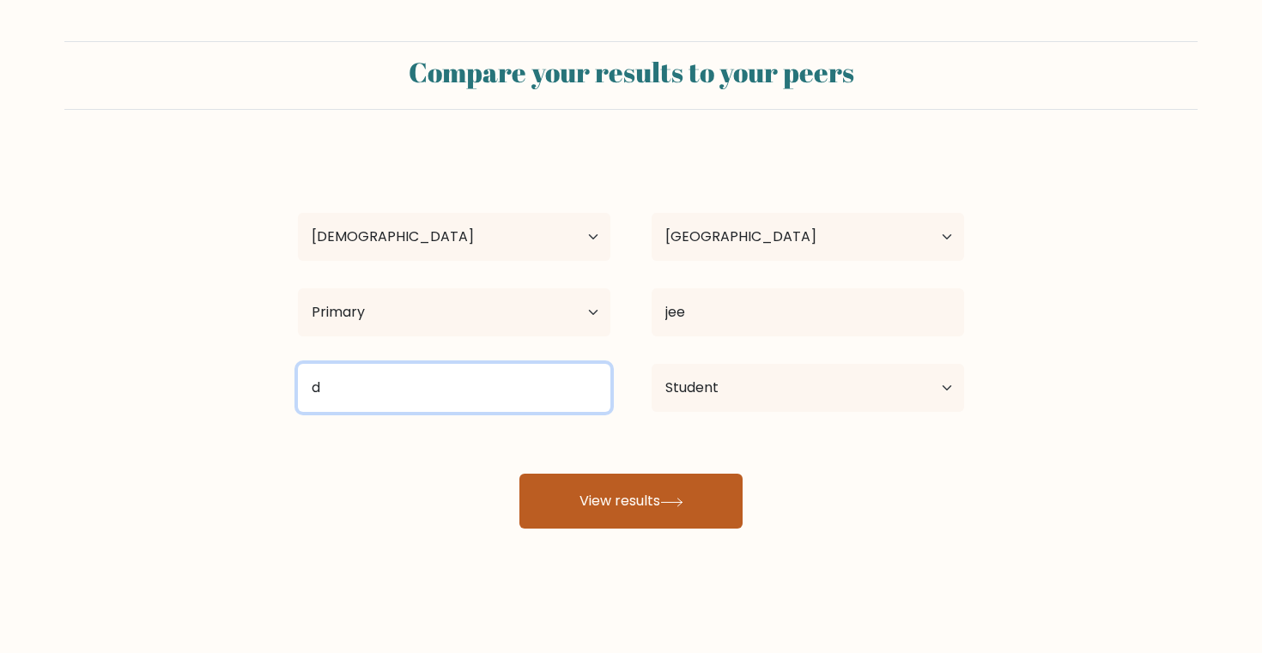
type input "d"
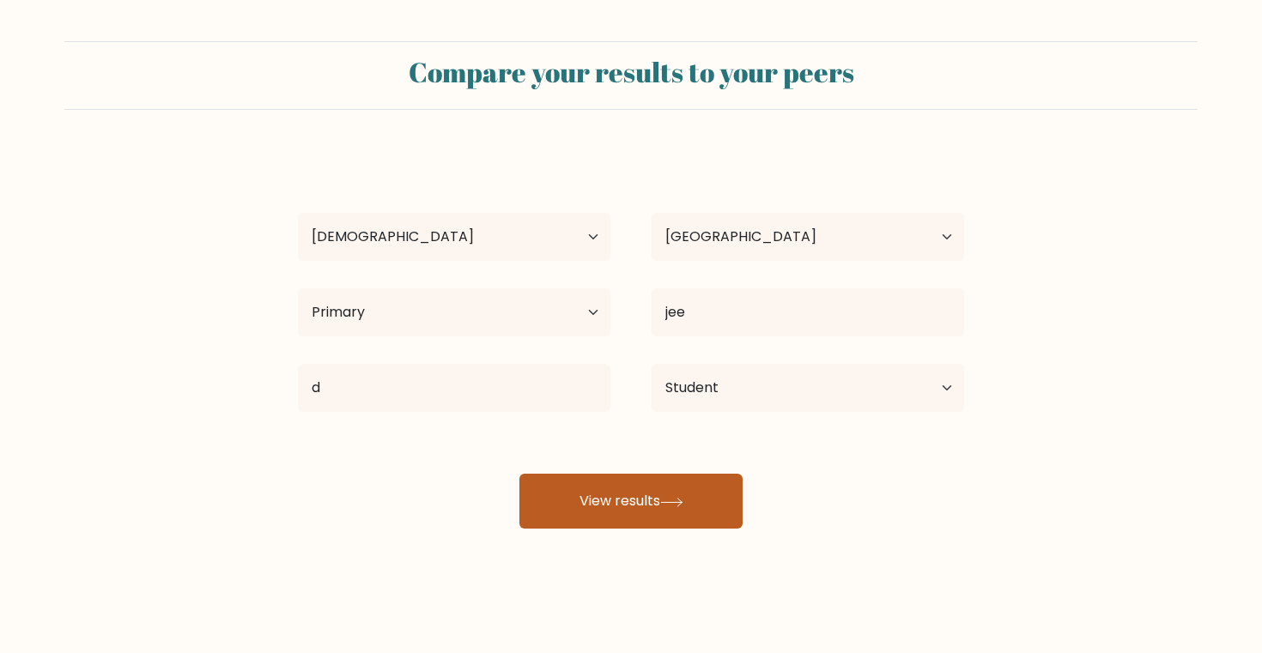
click at [566, 498] on button "View results" at bounding box center [630, 501] width 223 height 55
